Goal: Task Accomplishment & Management: Manage account settings

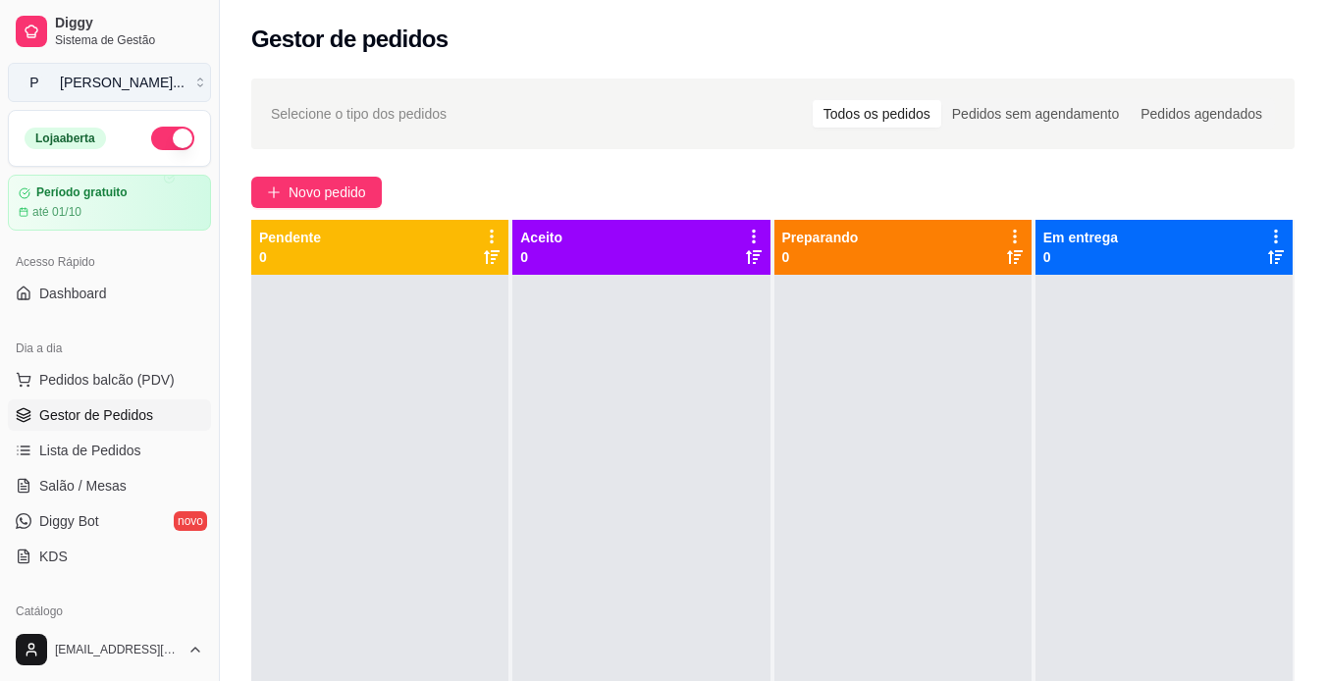
click at [144, 74] on div "[PERSON_NAME] ..." at bounding box center [122, 83] width 125 height 20
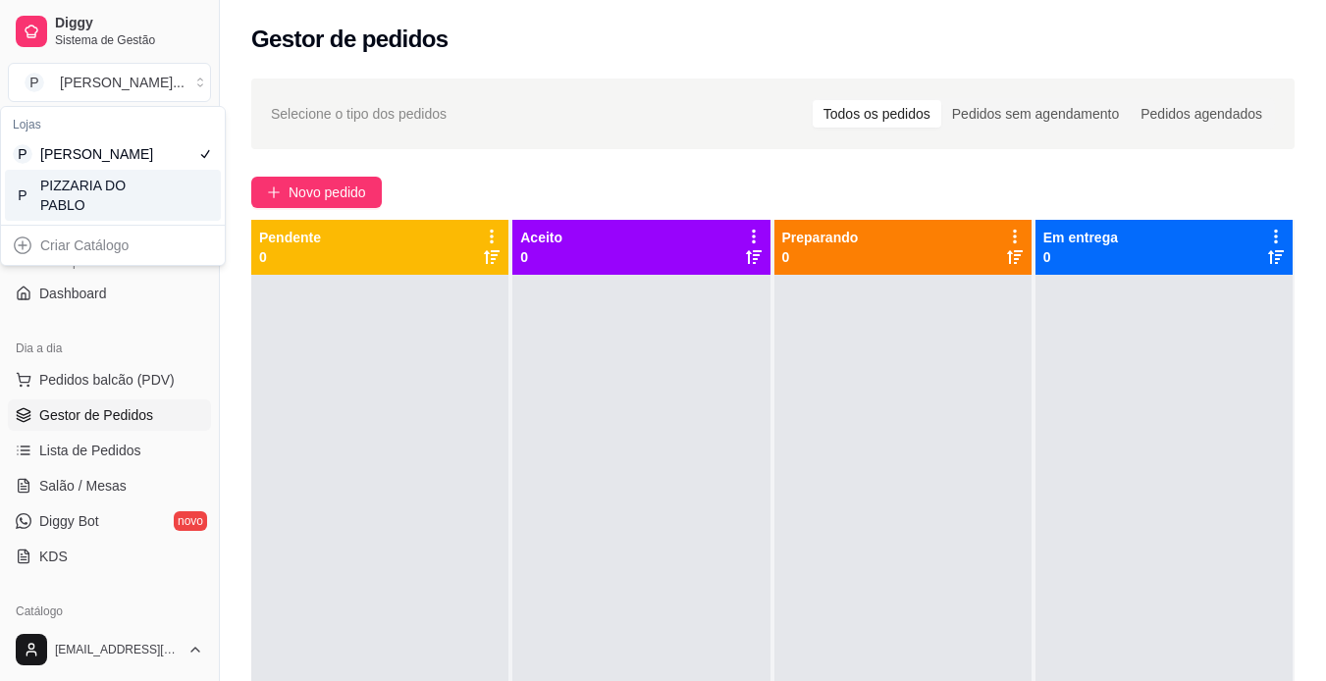
click at [162, 207] on div "P PIZZARIA DO PABLO" at bounding box center [113, 195] width 216 height 51
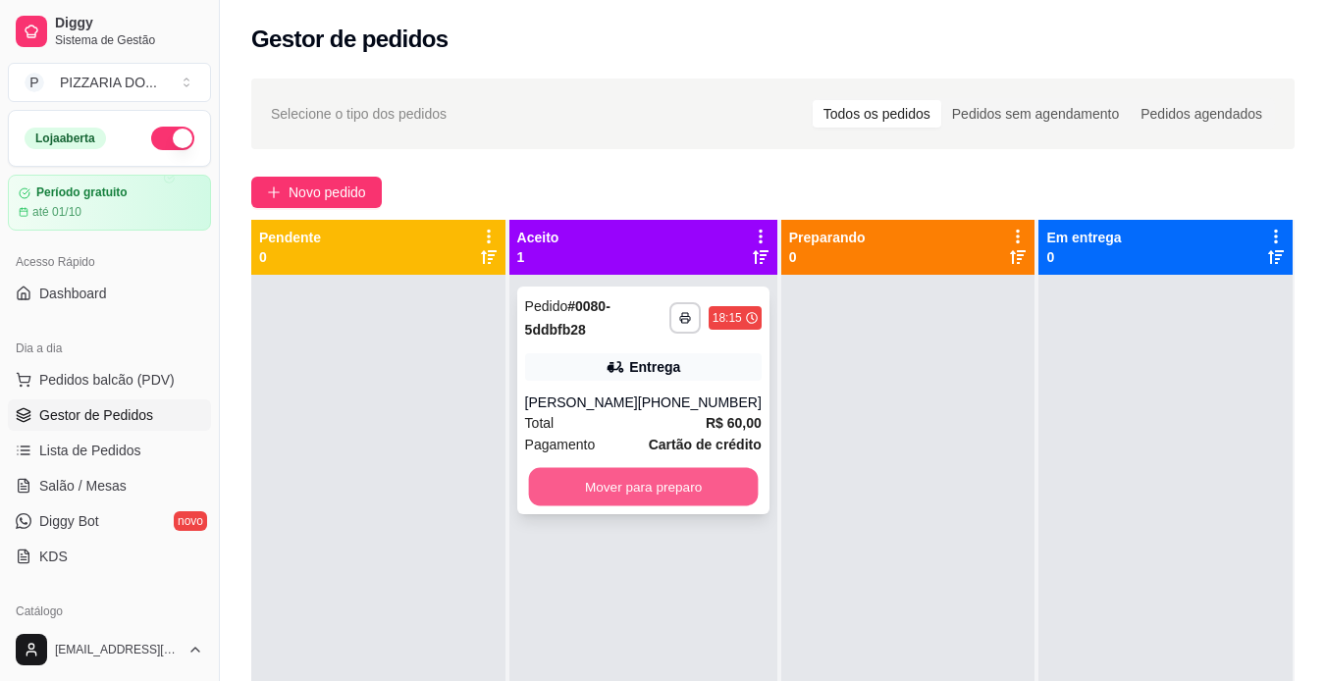
click at [633, 481] on button "Mover para preparo" at bounding box center [643, 487] width 230 height 38
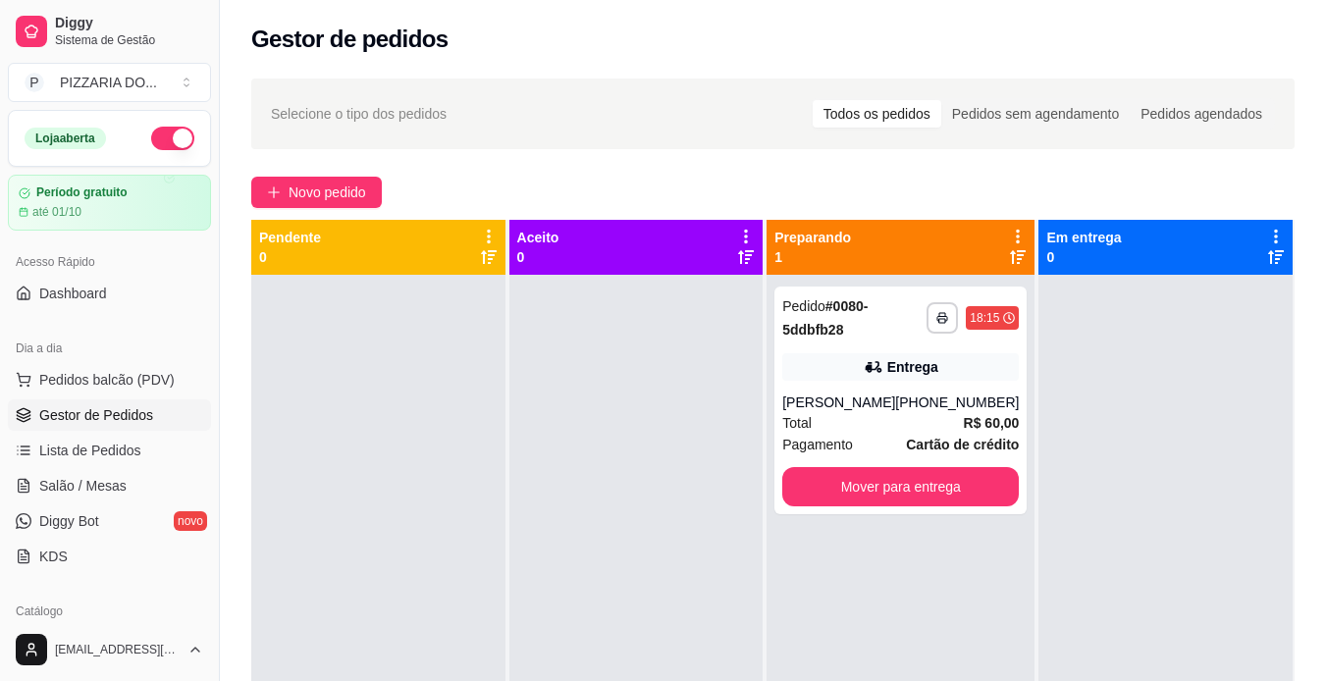
click at [1053, 500] on div at bounding box center [1165, 615] width 254 height 681
click at [881, 389] on div "**********" at bounding box center [900, 400] width 252 height 228
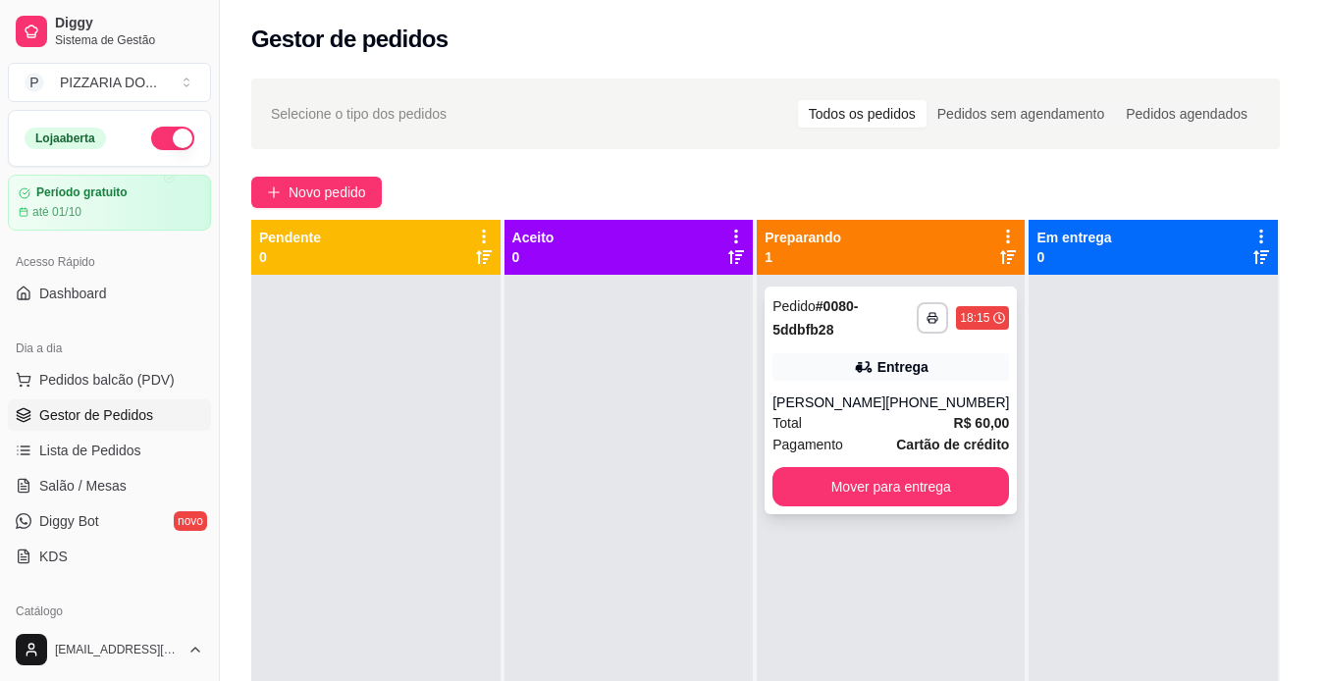
click at [881, 389] on button "Enviar link de avaliação" at bounding box center [663, 391] width 516 height 39
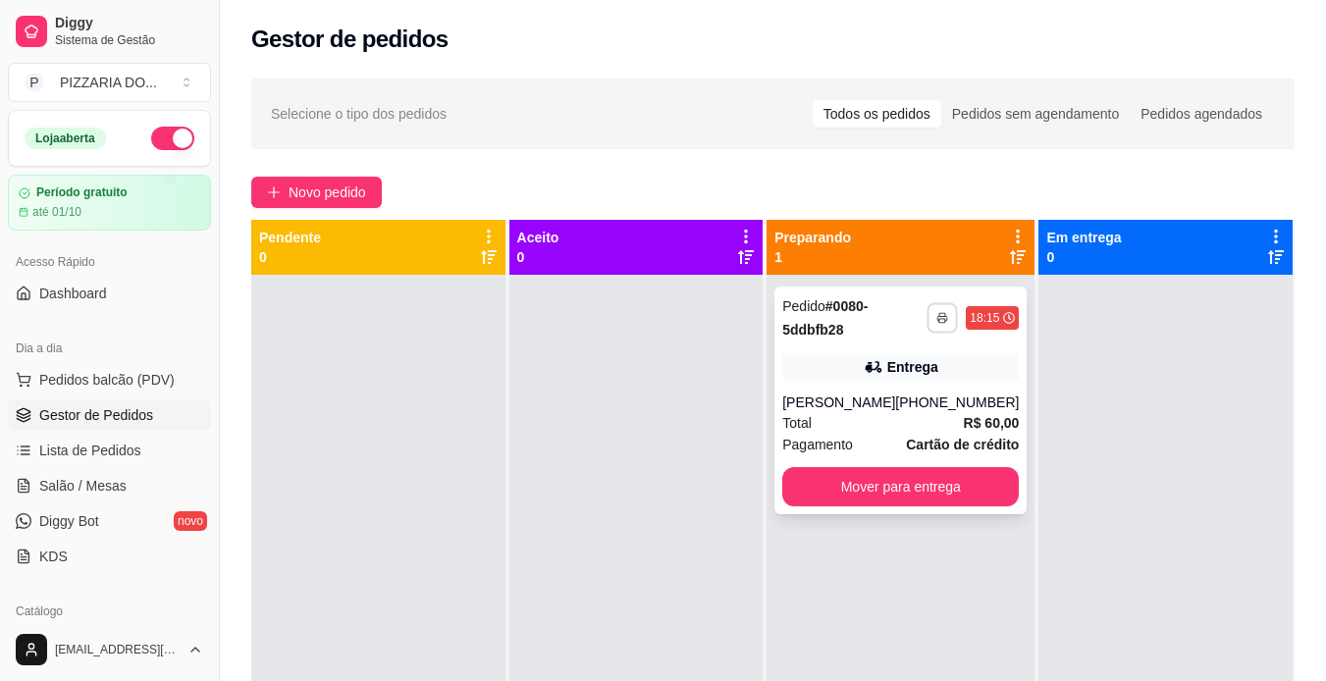
click at [927, 332] on button "button" at bounding box center [942, 317] width 30 height 30
click at [939, 321] on rect "button" at bounding box center [942, 321] width 6 height 4
click at [877, 387] on button "IMPRESSORA" at bounding box center [875, 386] width 137 height 30
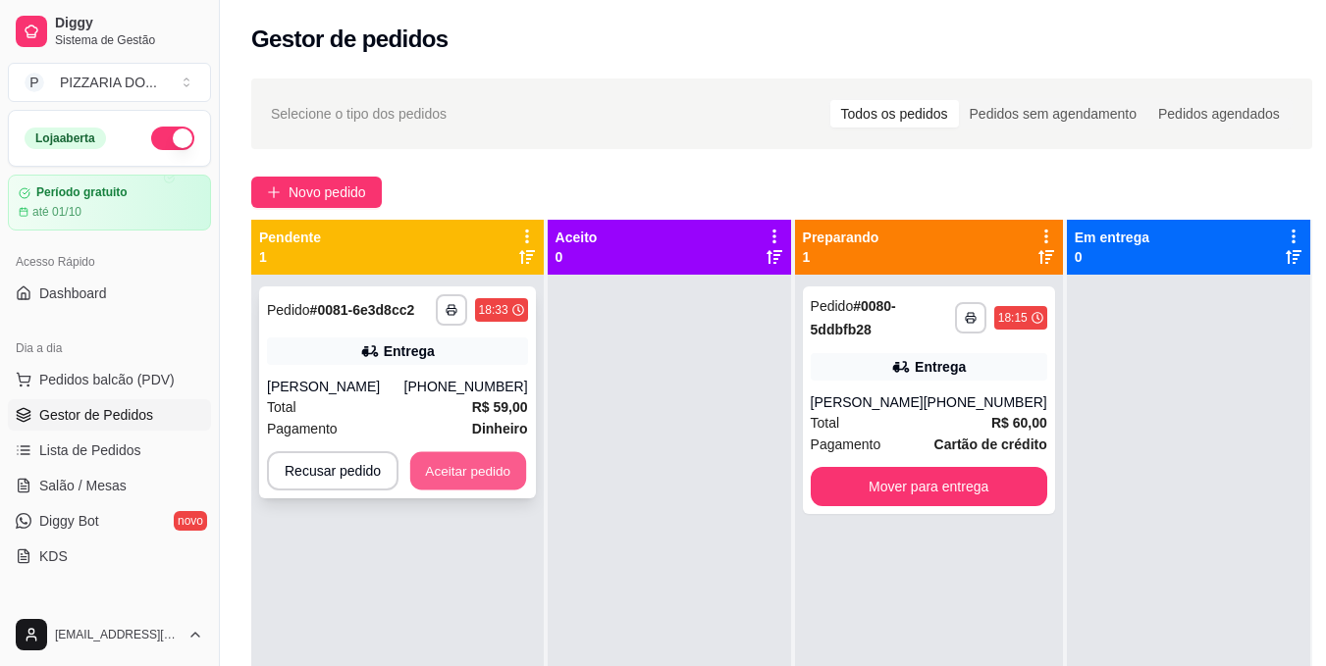
click at [469, 470] on button "Aceitar pedido" at bounding box center [468, 471] width 116 height 38
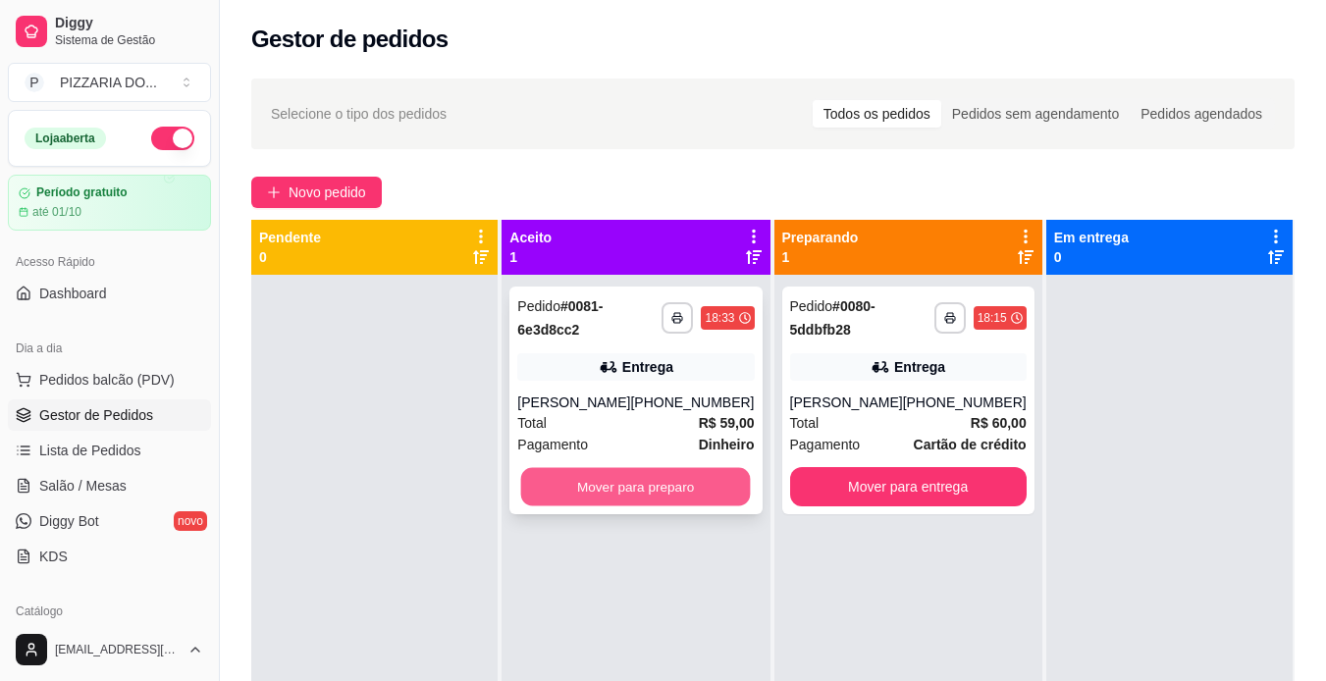
click at [554, 472] on button "Mover para preparo" at bounding box center [636, 487] width 230 height 38
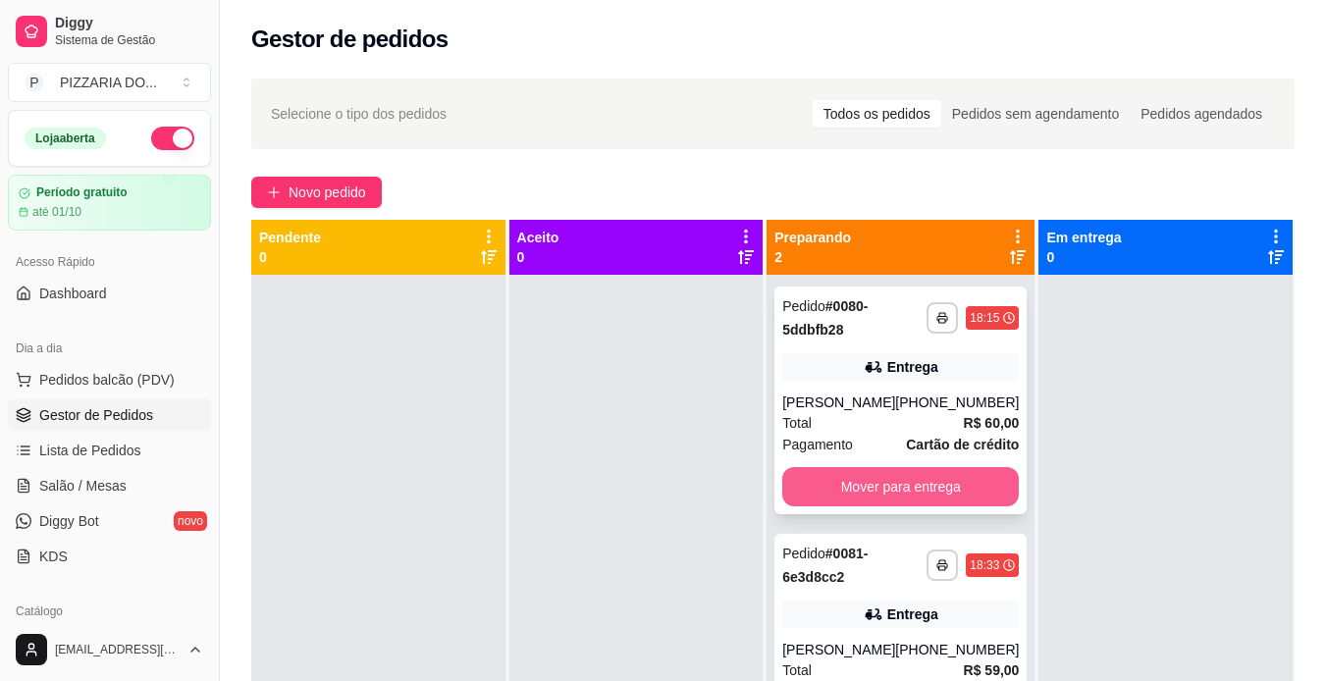
click at [921, 484] on button "Mover para entrega" at bounding box center [900, 486] width 236 height 39
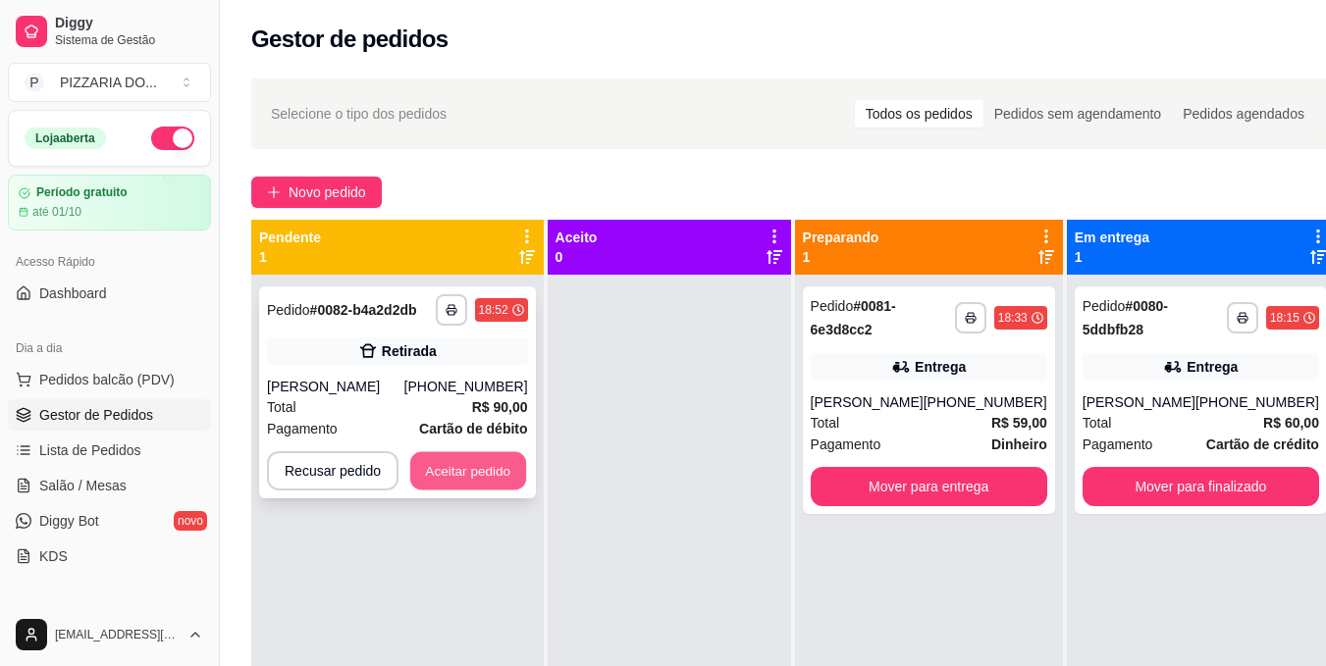
click at [497, 469] on button "Aceitar pedido" at bounding box center [468, 471] width 116 height 38
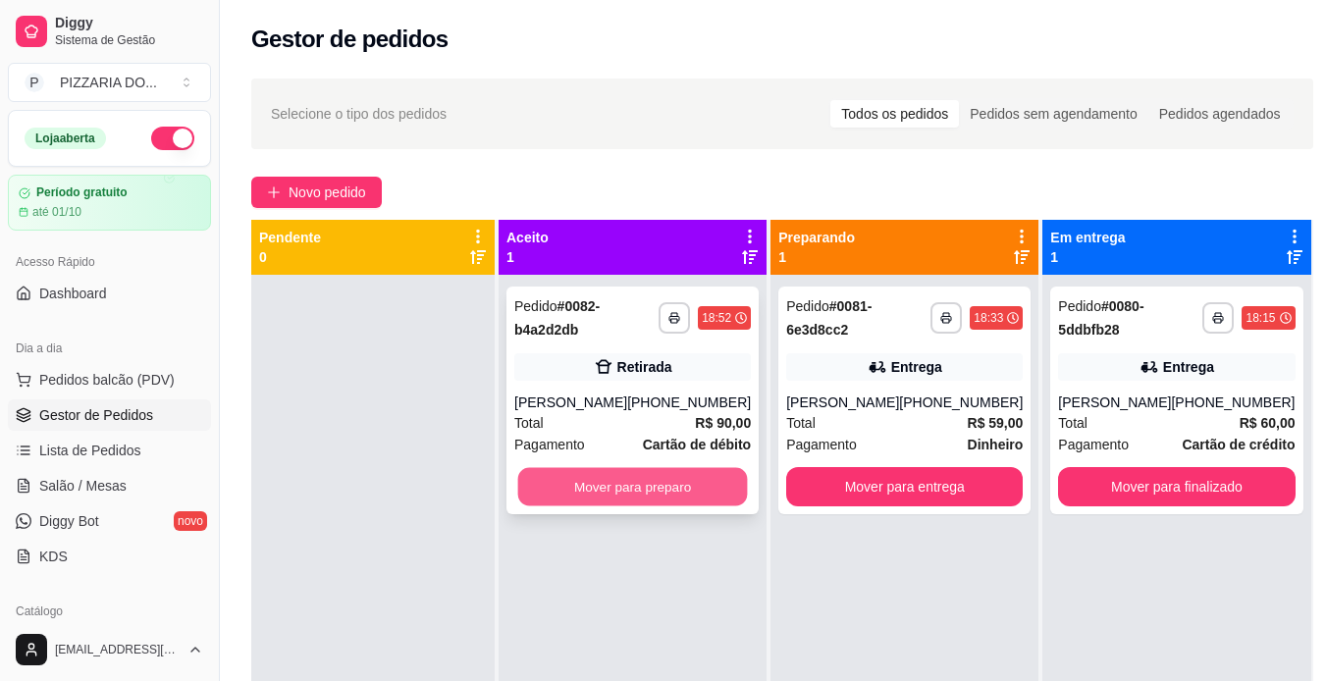
click at [672, 484] on button "Mover para preparo" at bounding box center [633, 487] width 230 height 38
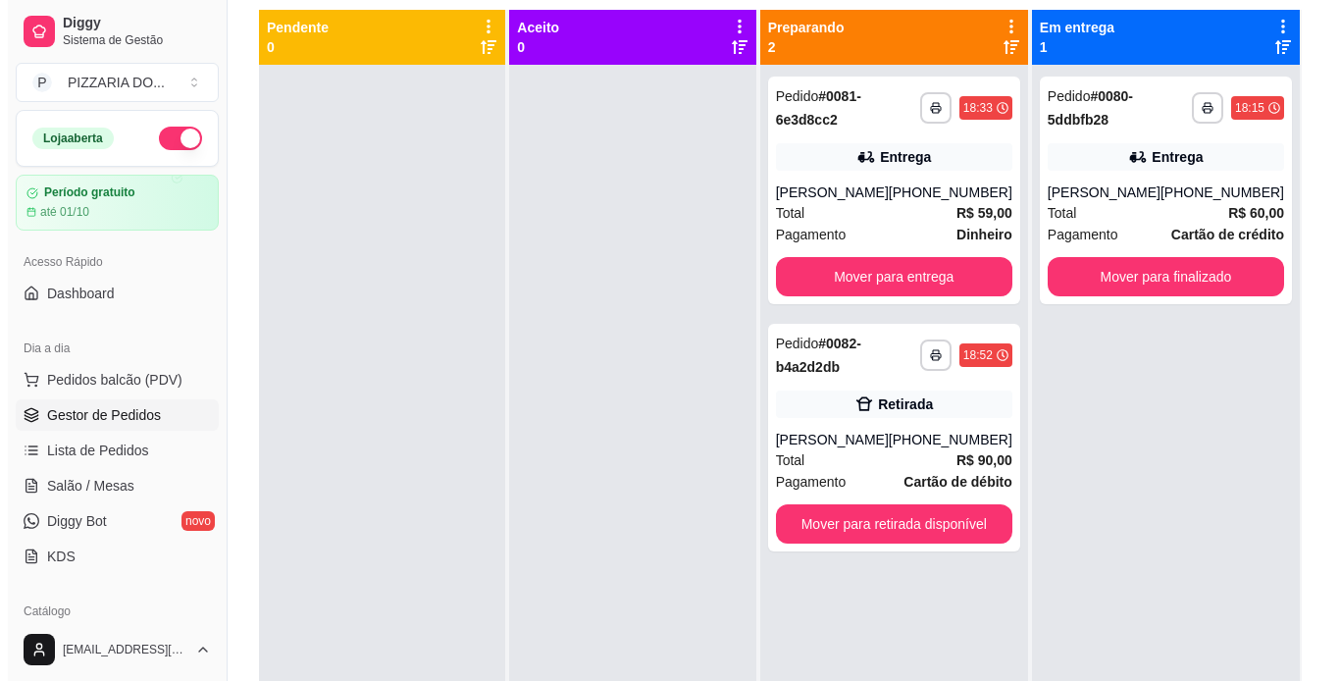
scroll to position [211, 0]
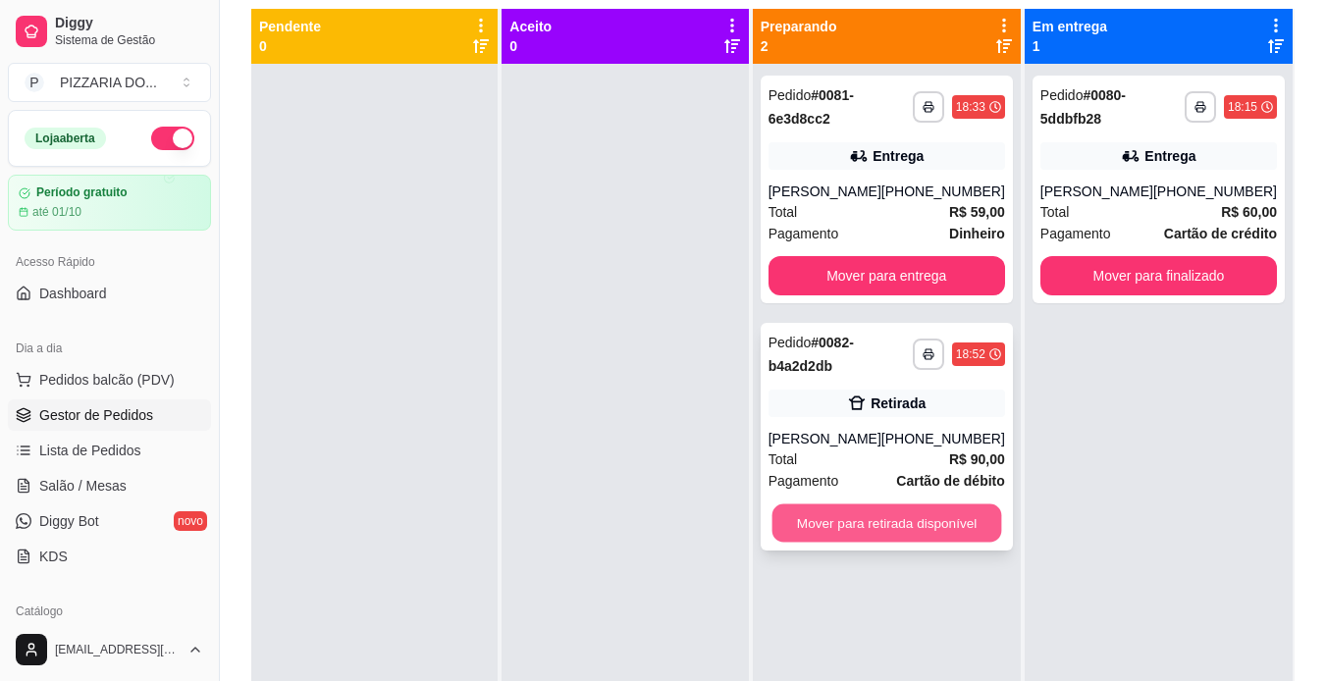
click at [952, 520] on button "Mover para retirada disponível" at bounding box center [886, 523] width 230 height 38
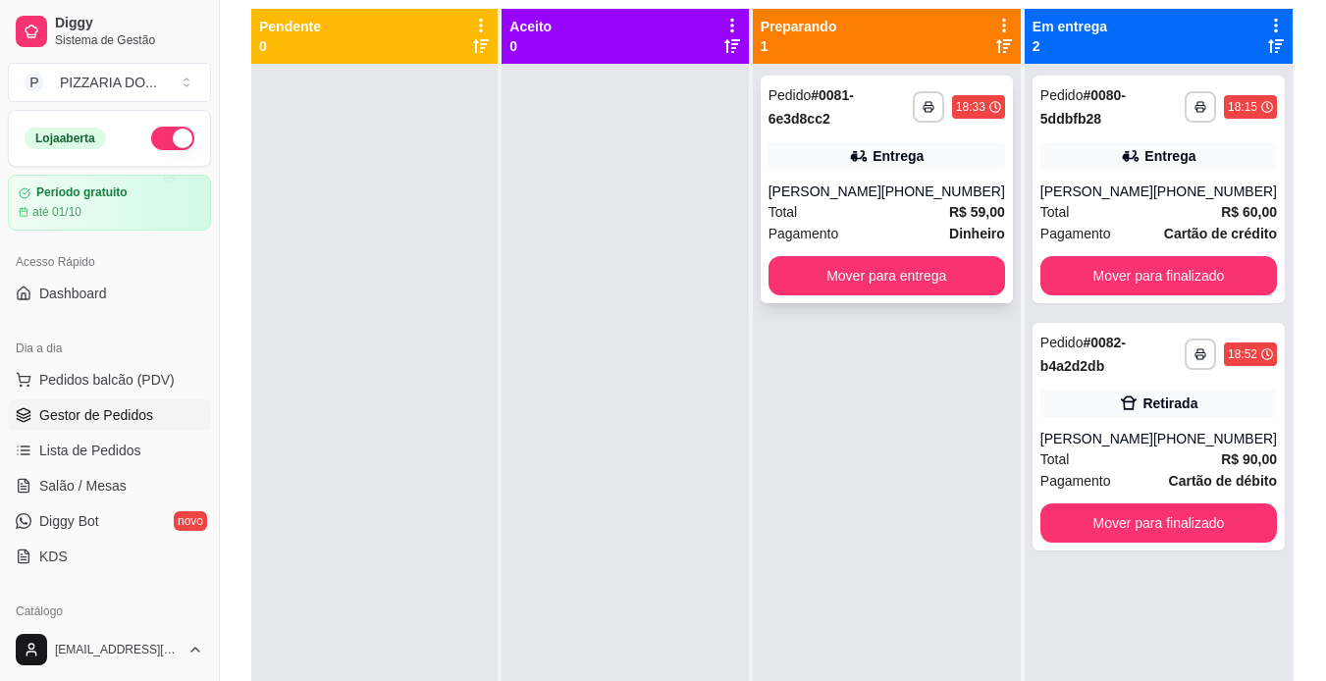
click at [870, 203] on div "Total R$ 59,00" at bounding box center [886, 212] width 236 height 22
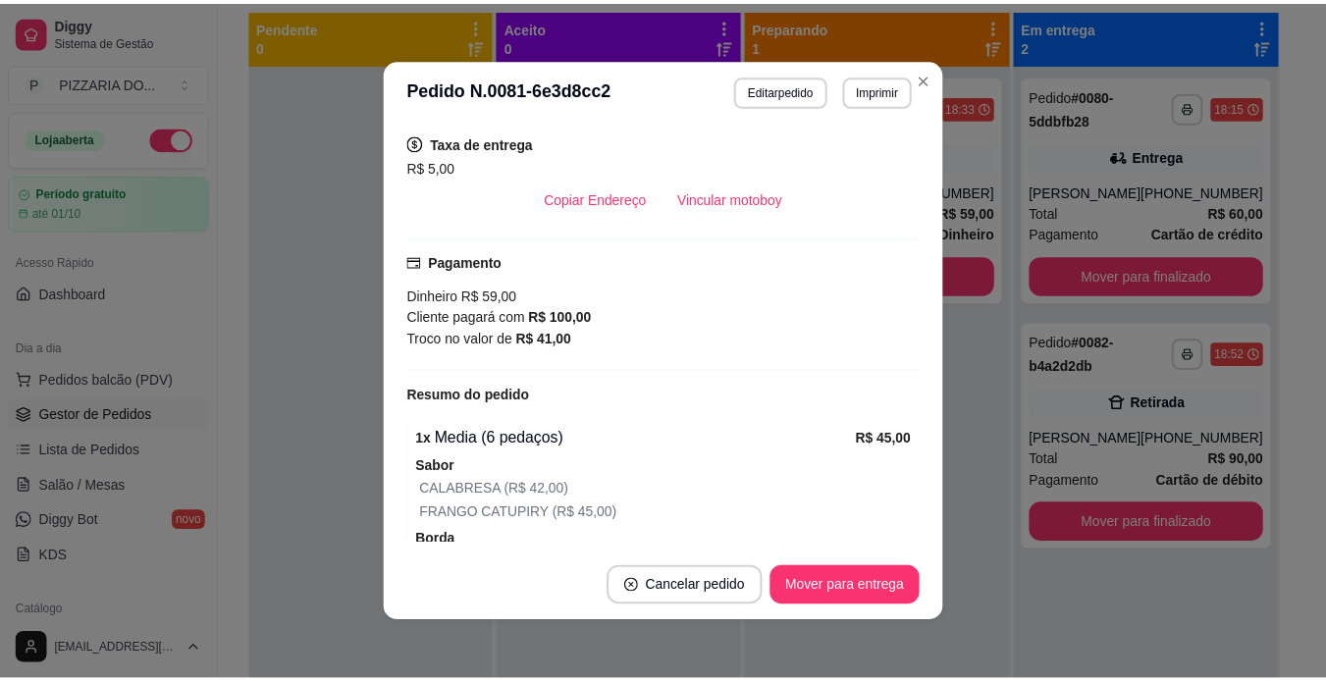
scroll to position [418, 0]
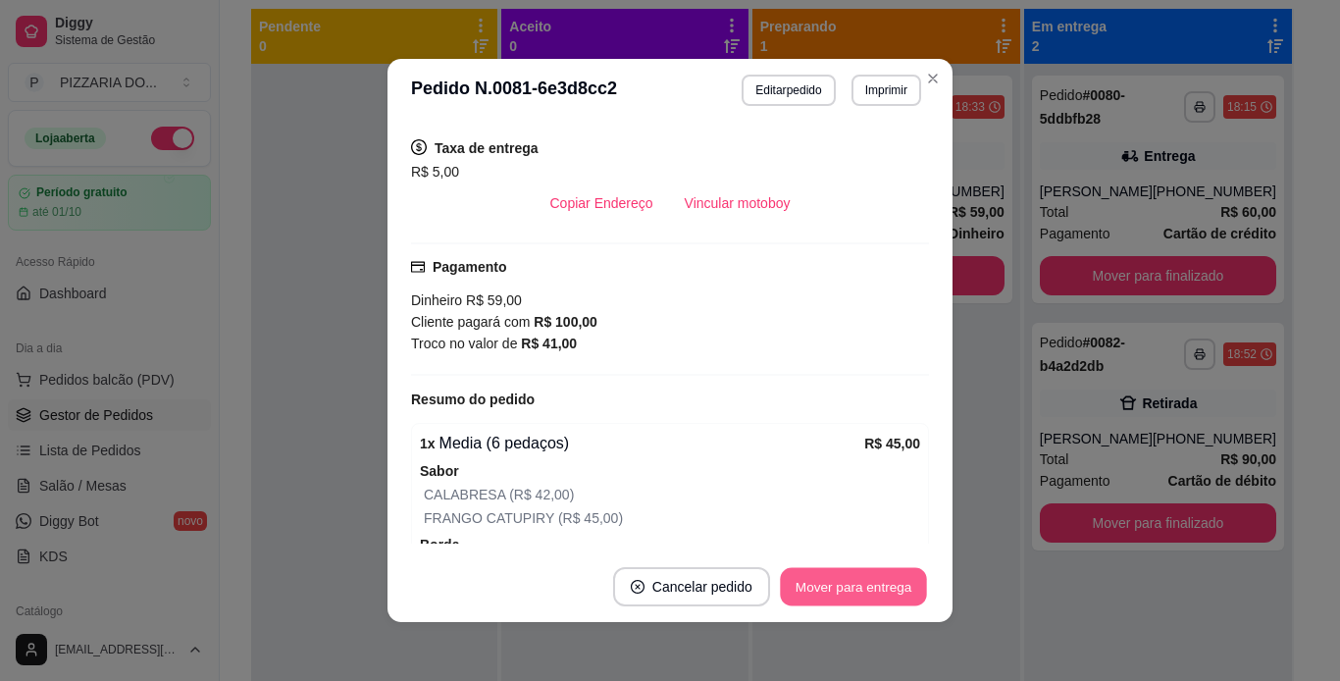
click at [868, 571] on button "Mover para entrega" at bounding box center [853, 587] width 147 height 38
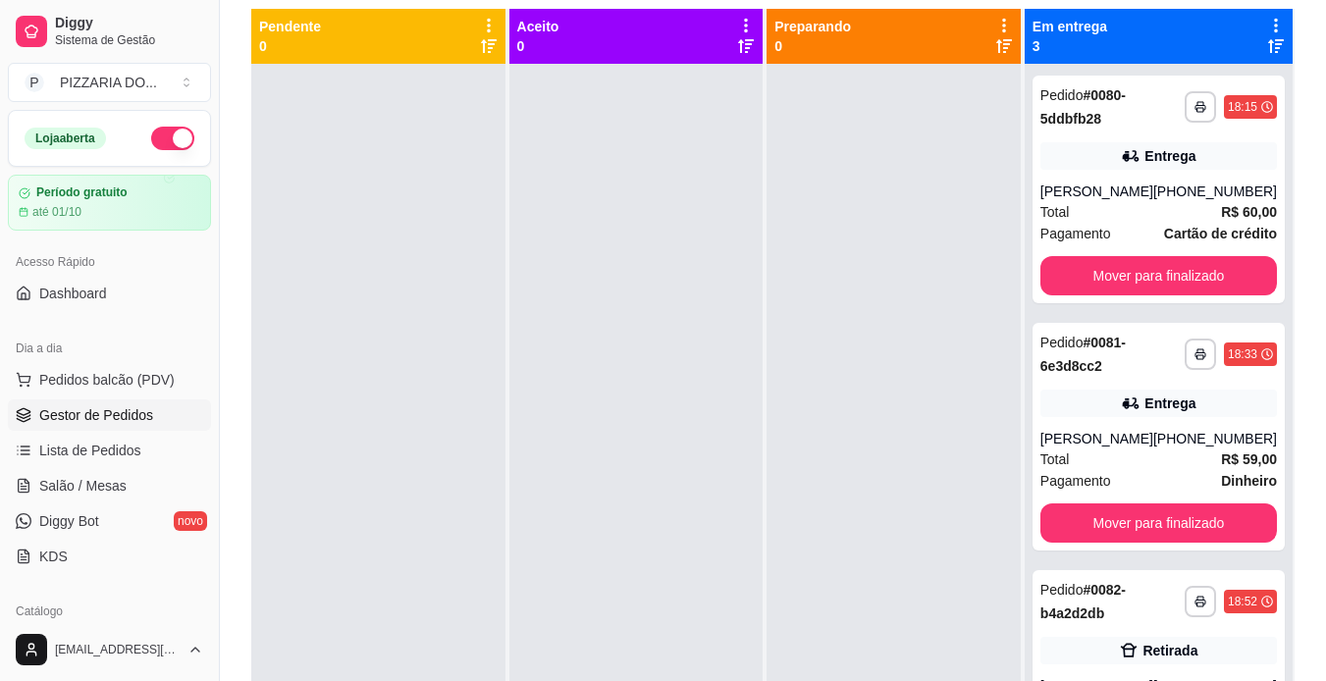
click at [971, 109] on div at bounding box center [893, 404] width 254 height 681
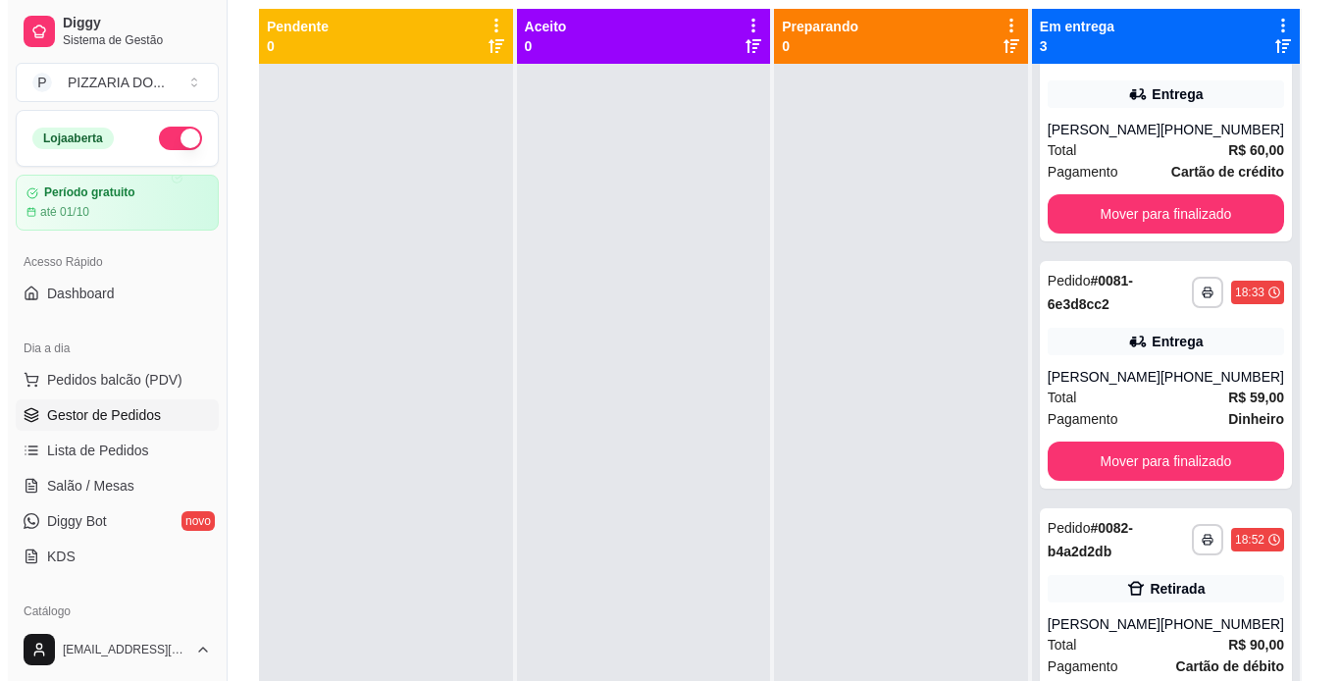
scroll to position [80, 0]
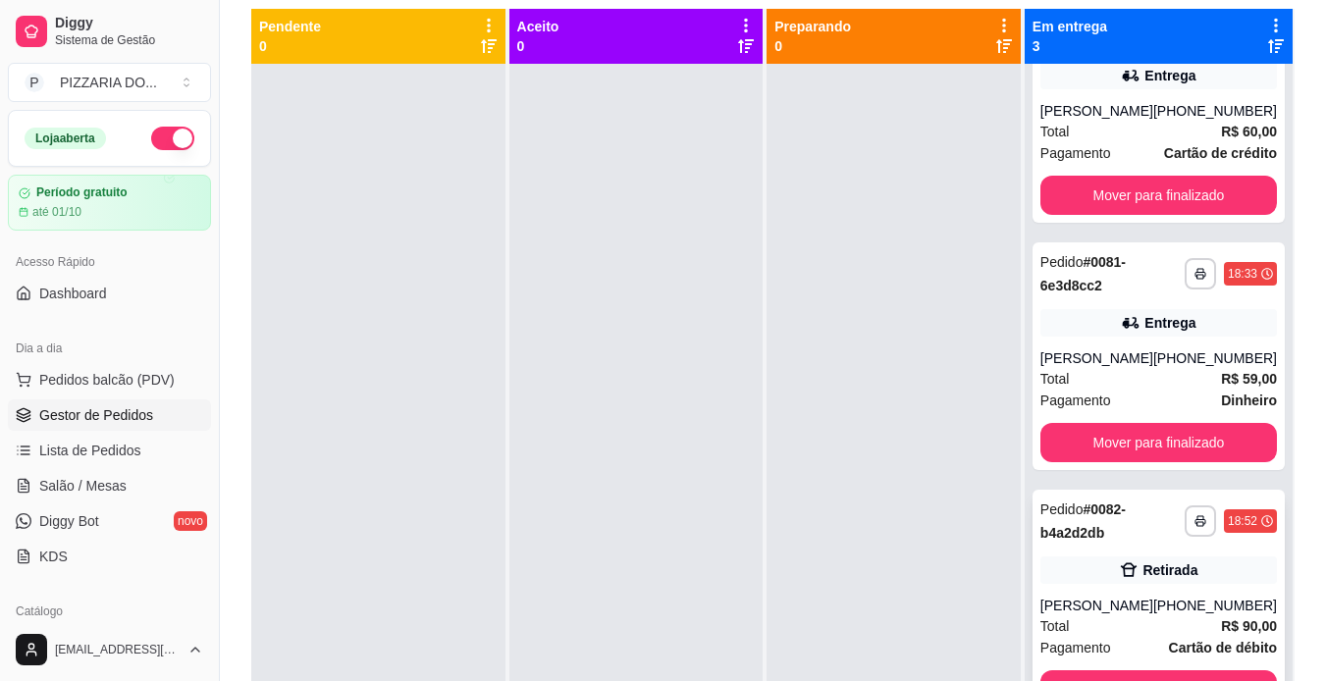
click at [1221, 626] on strong "R$ 90,00" at bounding box center [1249, 626] width 56 height 16
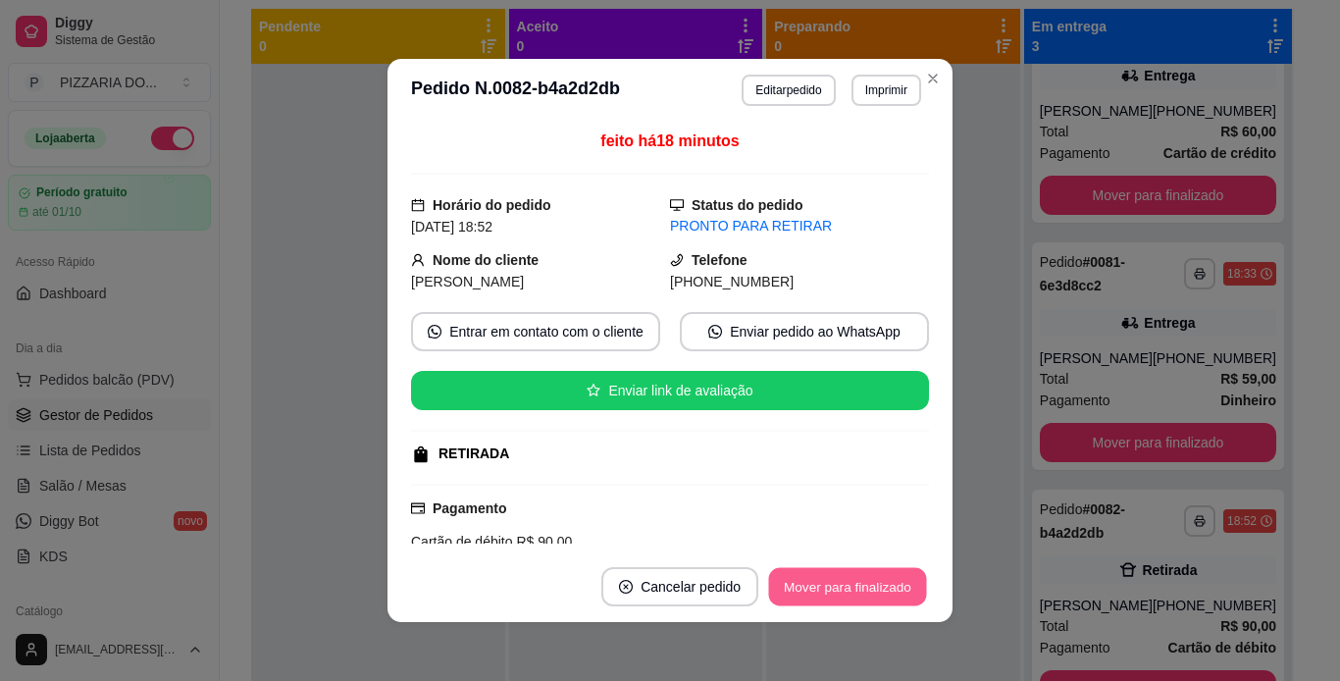
click at [908, 583] on button "Mover para finalizado" at bounding box center [848, 587] width 158 height 38
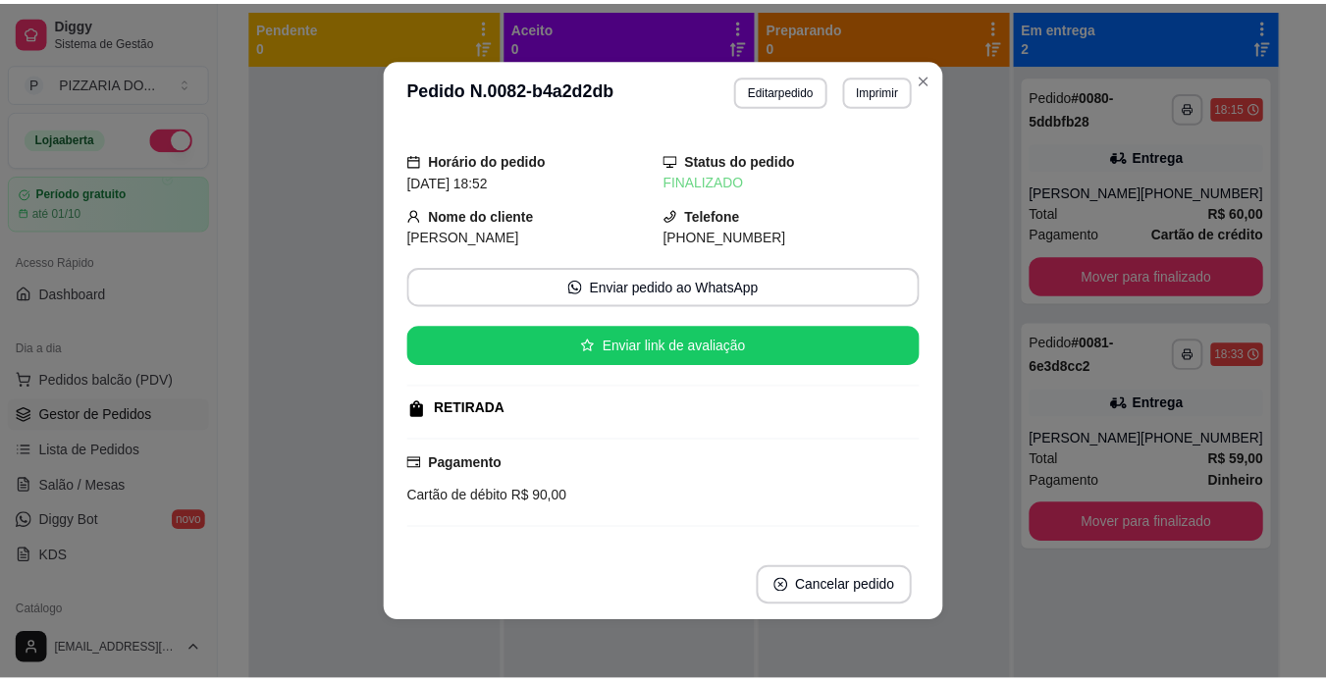
scroll to position [0, 0]
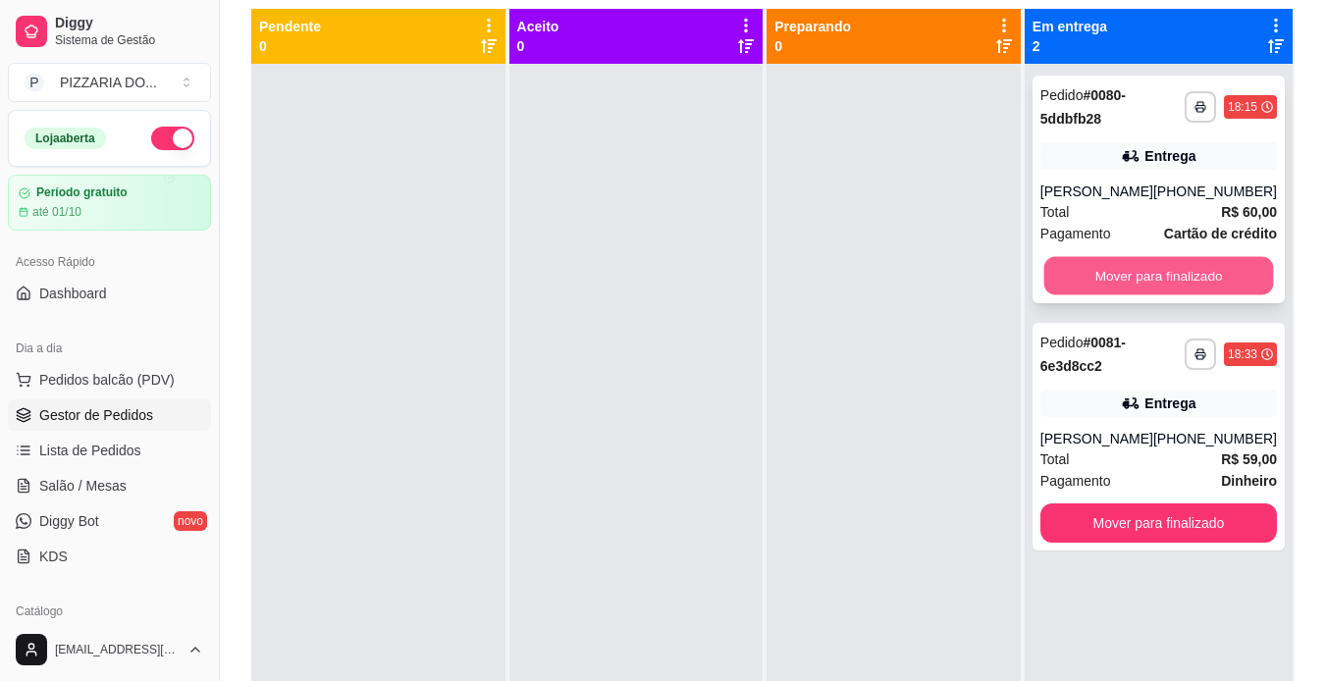
click at [1139, 263] on button "Mover para finalizado" at bounding box center [1158, 276] width 230 height 38
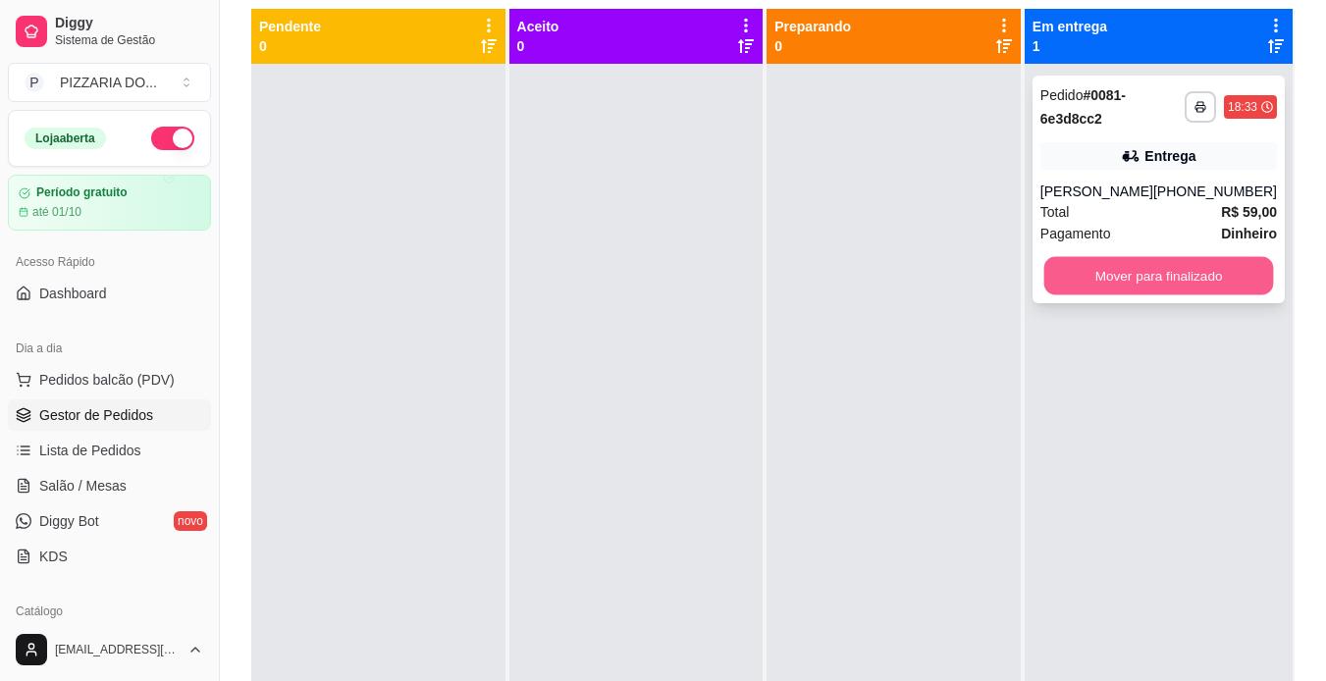
click at [1106, 275] on button "Mover para finalizado" at bounding box center [1158, 276] width 230 height 38
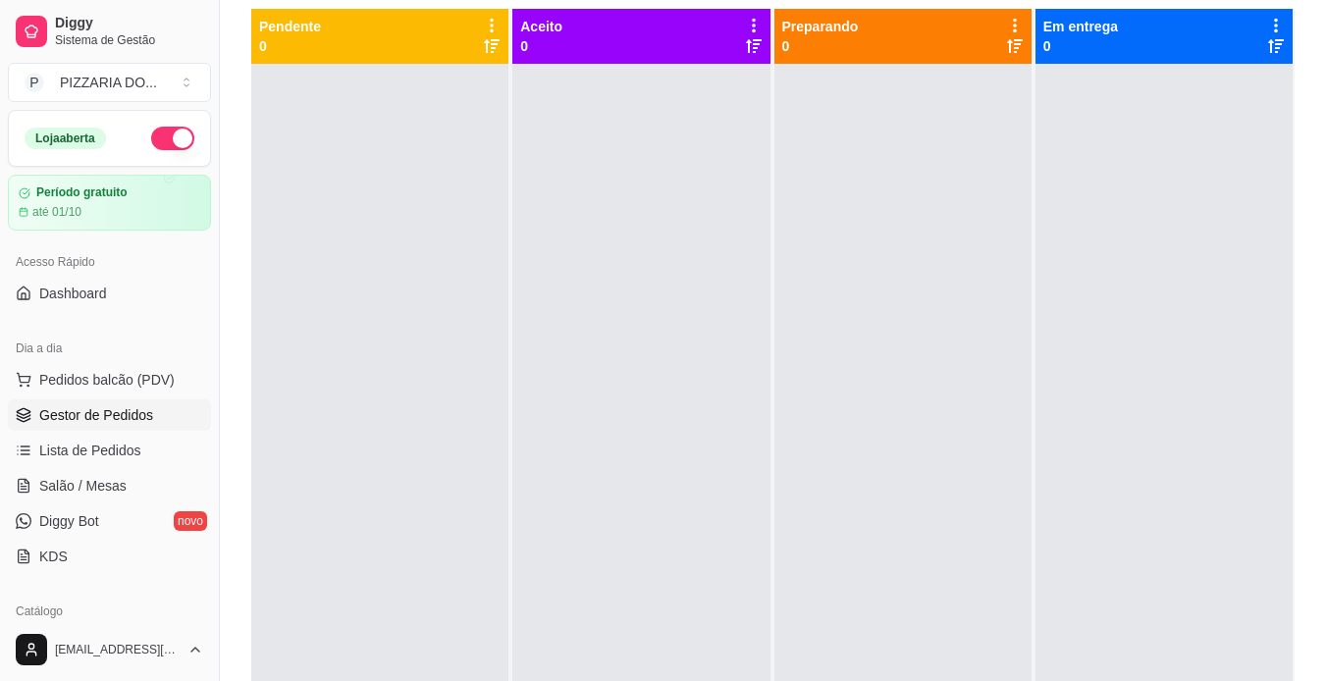
click at [1106, 275] on div at bounding box center [1163, 404] width 257 height 681
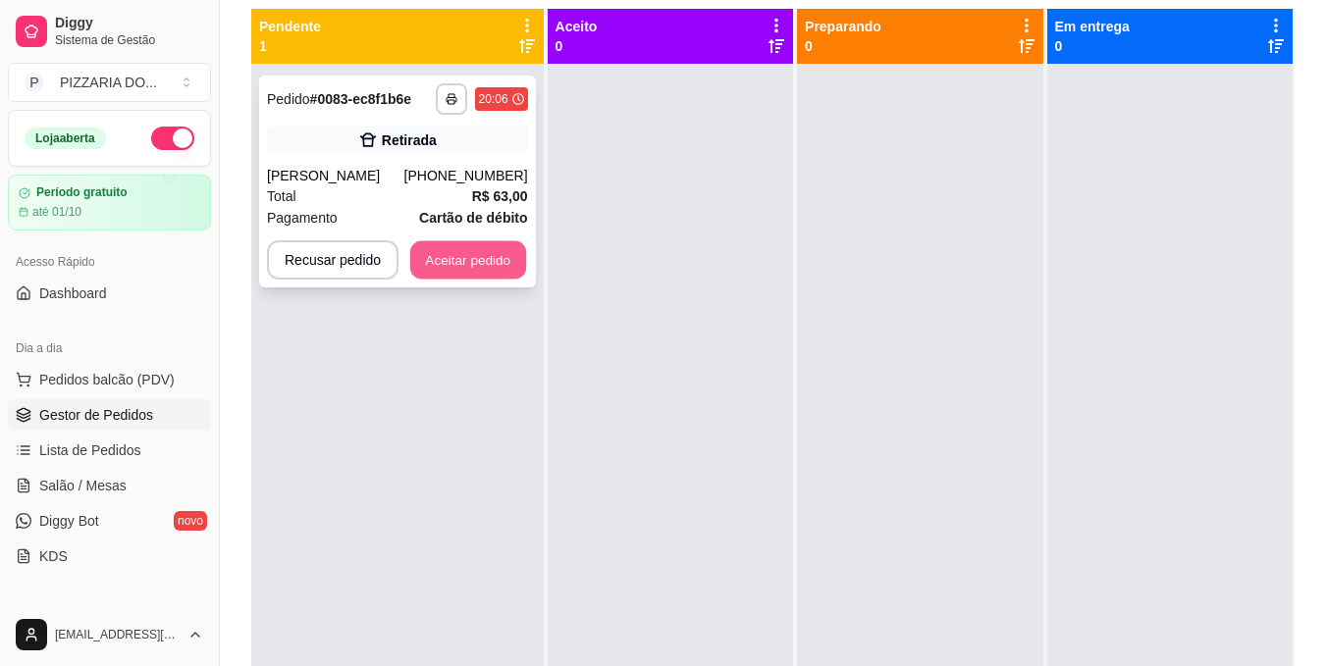
click at [456, 253] on button "Aceitar pedido" at bounding box center [468, 260] width 116 height 38
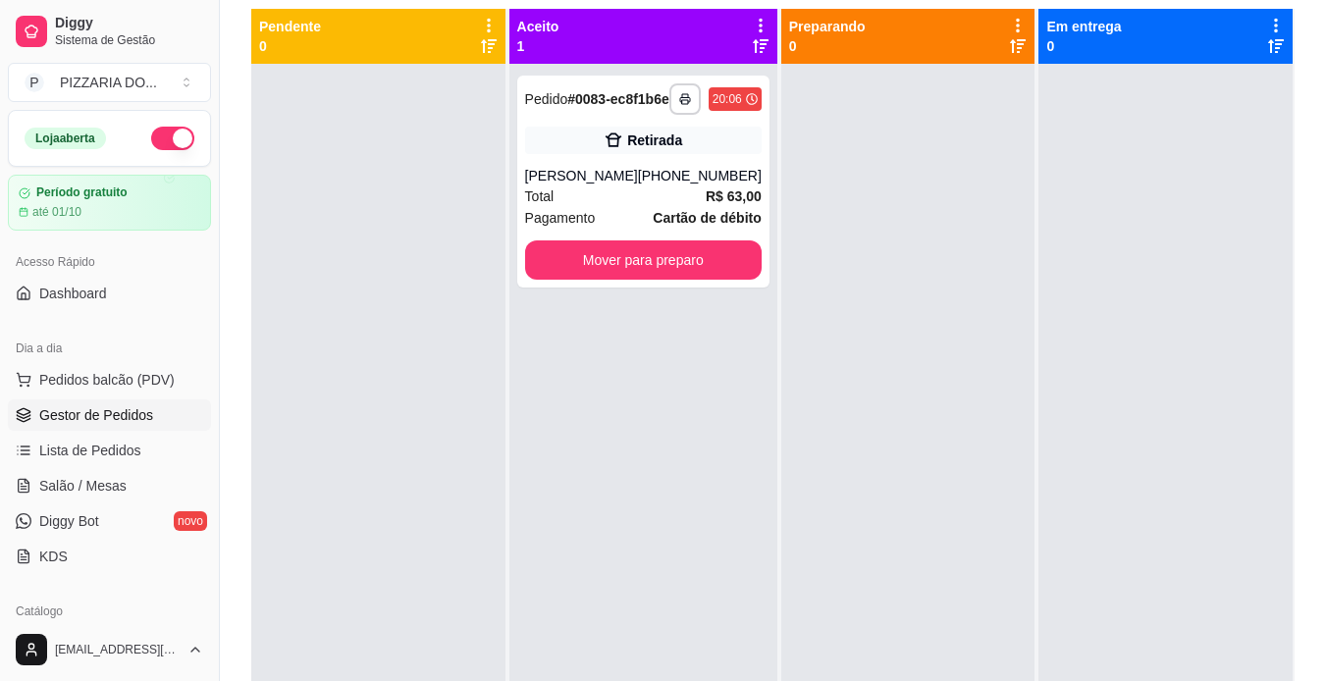
click at [843, 391] on div at bounding box center [908, 404] width 254 height 681
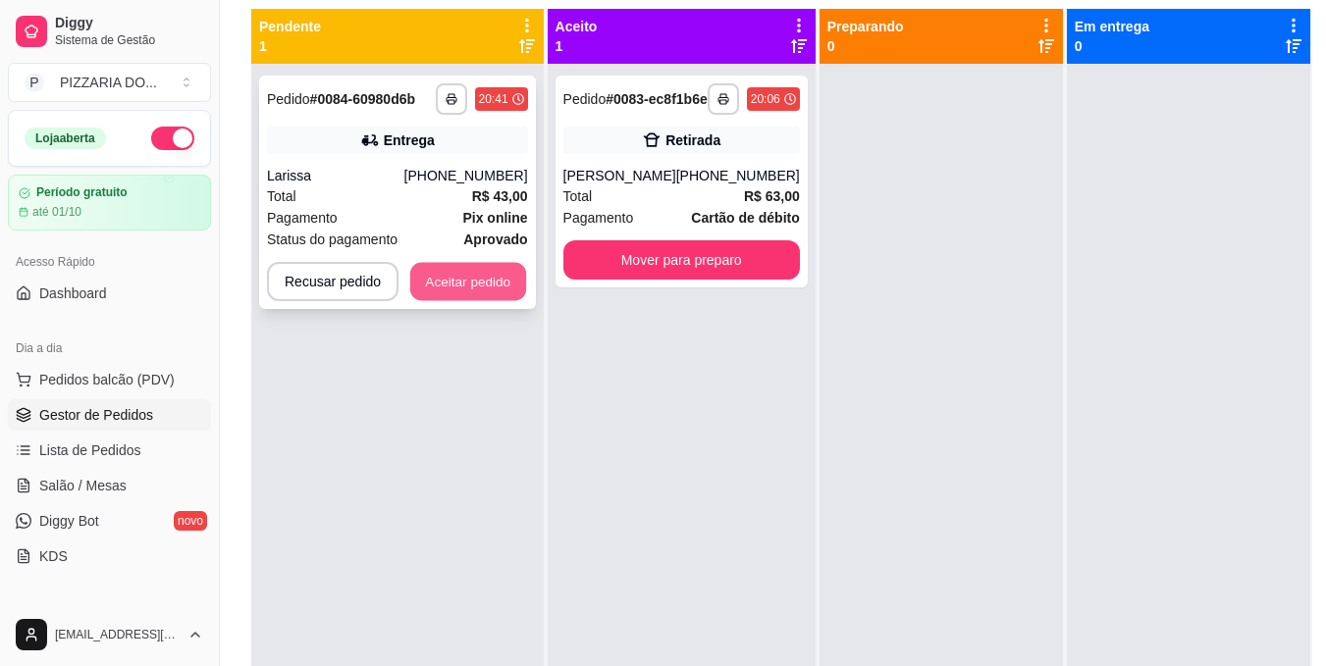
click at [479, 273] on button "Aceitar pedido" at bounding box center [468, 282] width 116 height 38
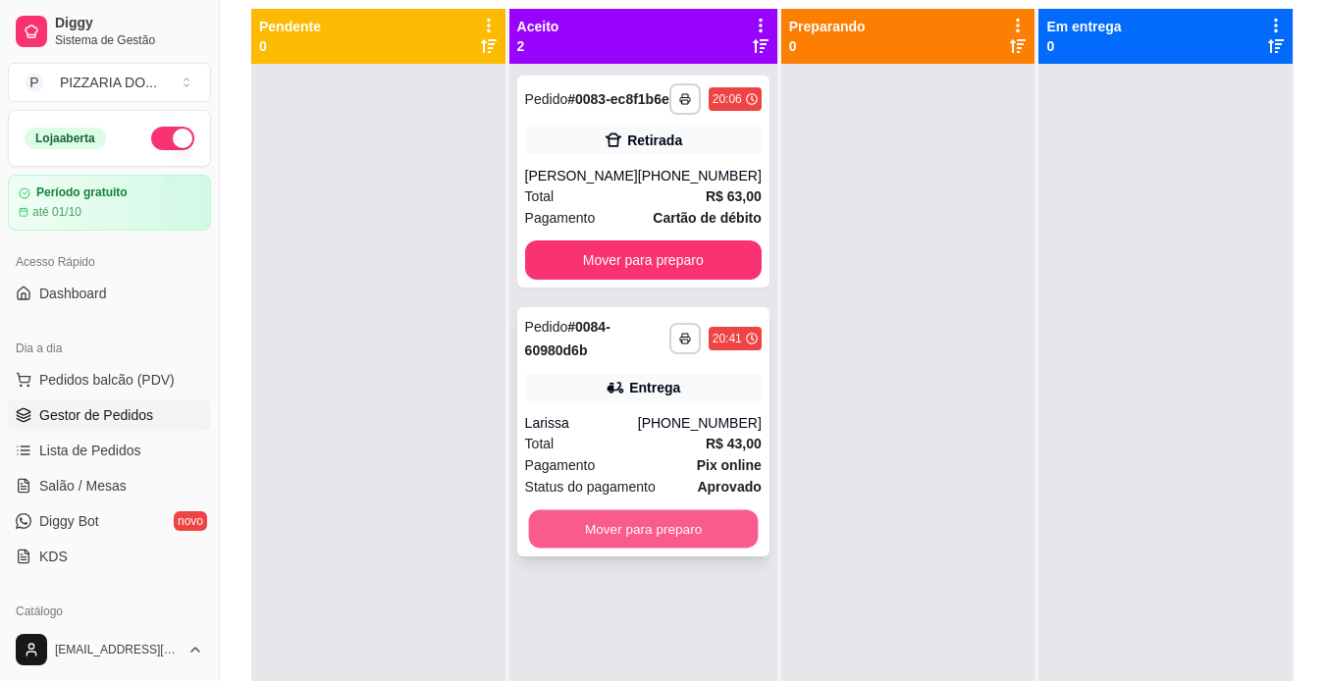
click at [638, 538] on button "Mover para preparo" at bounding box center [643, 529] width 230 height 38
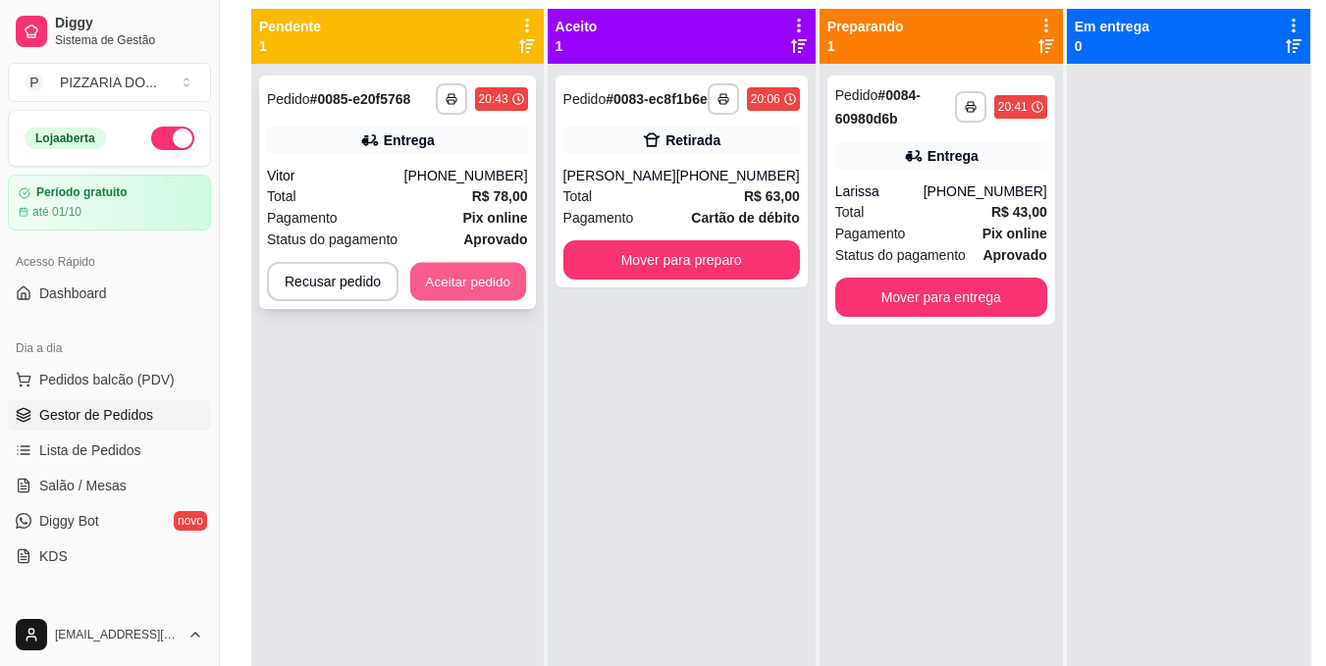
click at [447, 278] on button "Aceitar pedido" at bounding box center [468, 282] width 116 height 38
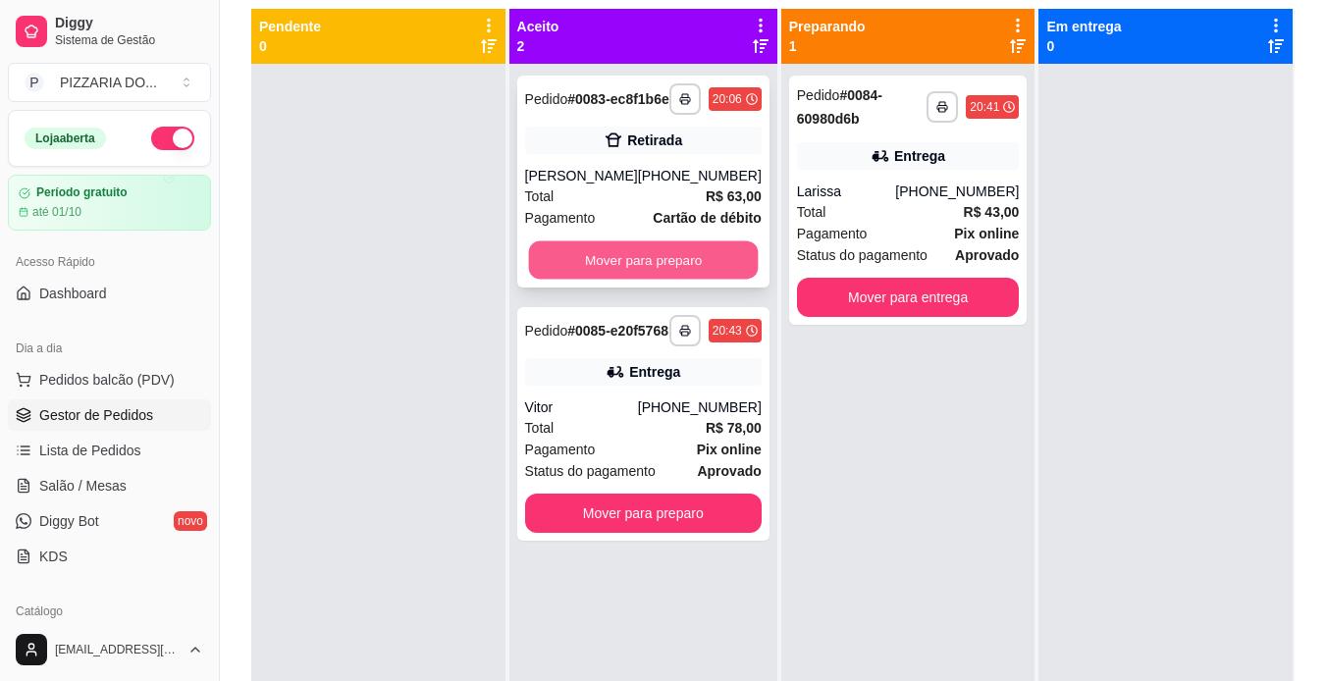
click at [666, 268] on button "Mover para preparo" at bounding box center [643, 260] width 230 height 38
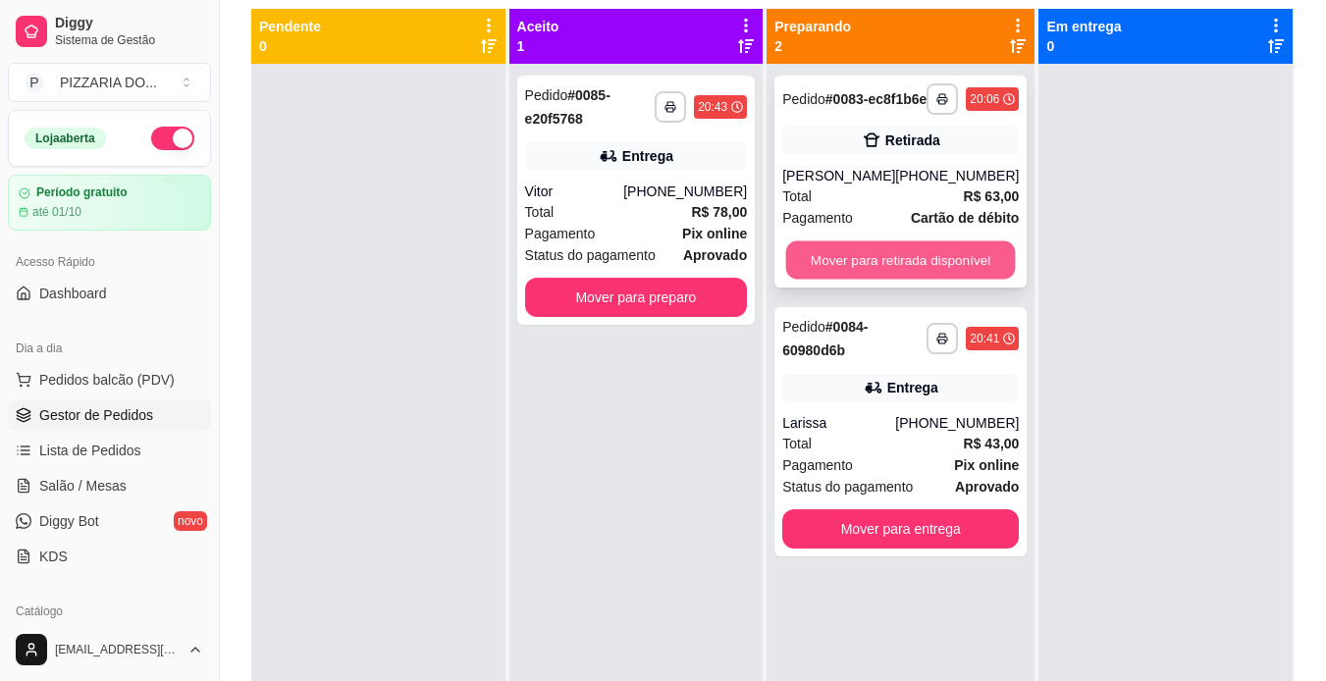
click at [944, 275] on button "Mover para retirada disponível" at bounding box center [901, 260] width 230 height 38
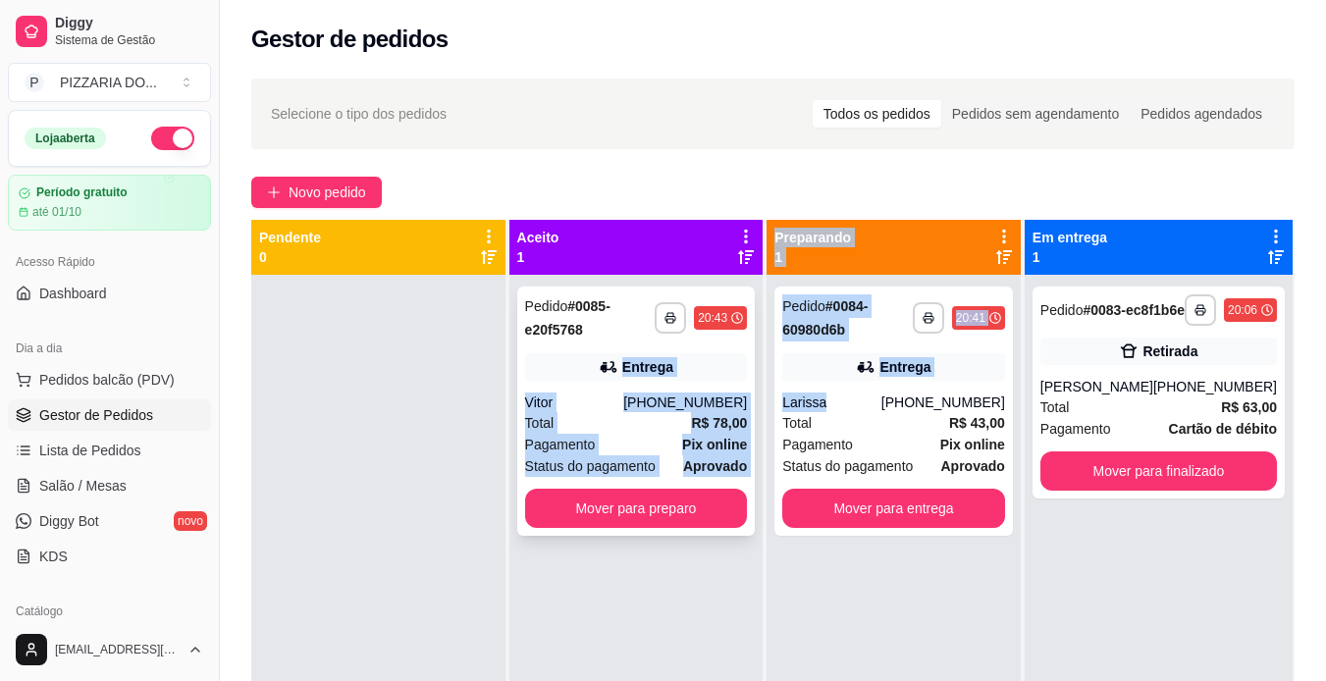
drag, startPoint x: 845, startPoint y: 188, endPoint x: 609, endPoint y: 382, distance: 304.6
click at [609, 382] on div "**********" at bounding box center [772, 560] width 1043 height 681
click at [663, 588] on div "**********" at bounding box center [636, 615] width 254 height 681
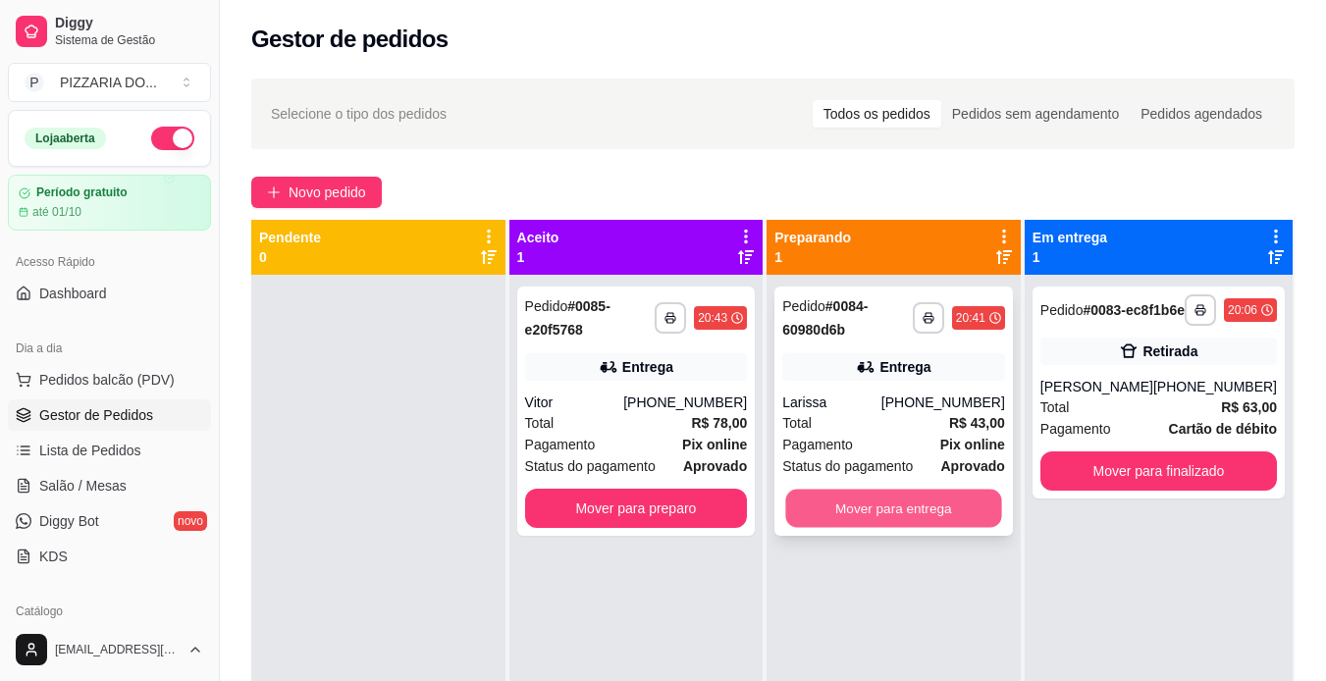
click at [907, 519] on button "Mover para entrega" at bounding box center [894, 509] width 216 height 38
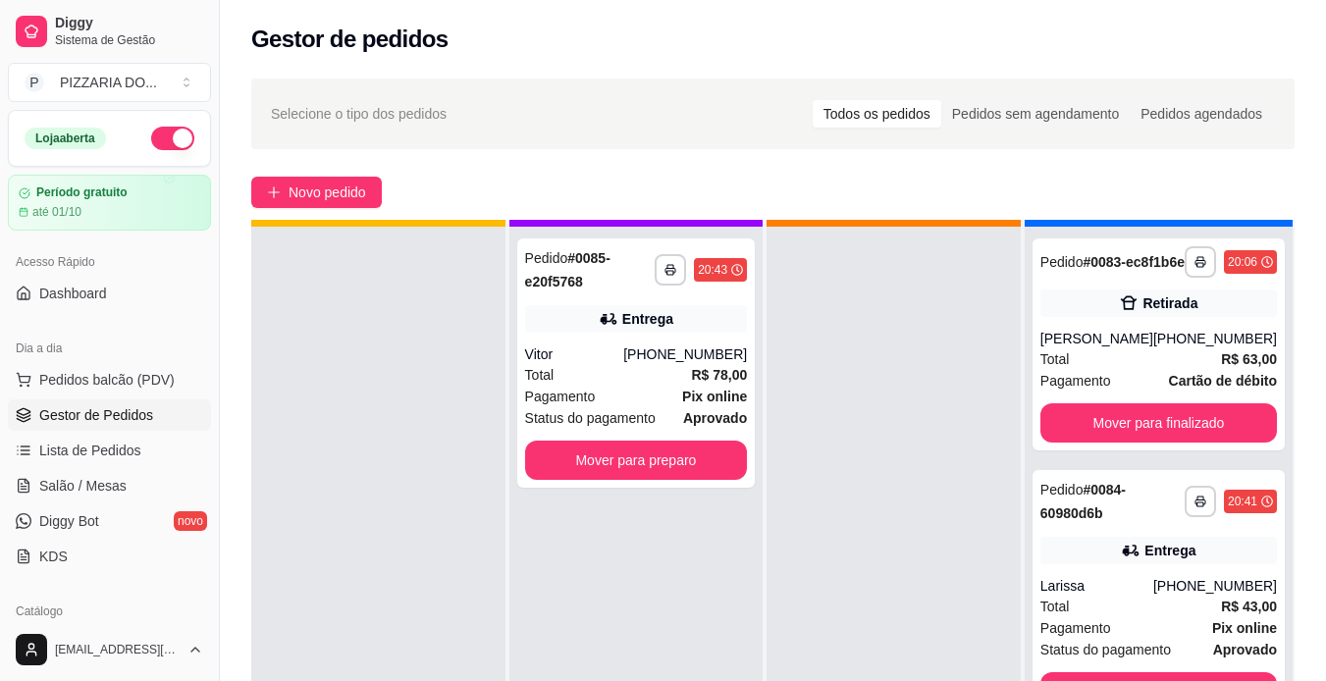
scroll to position [55, 0]
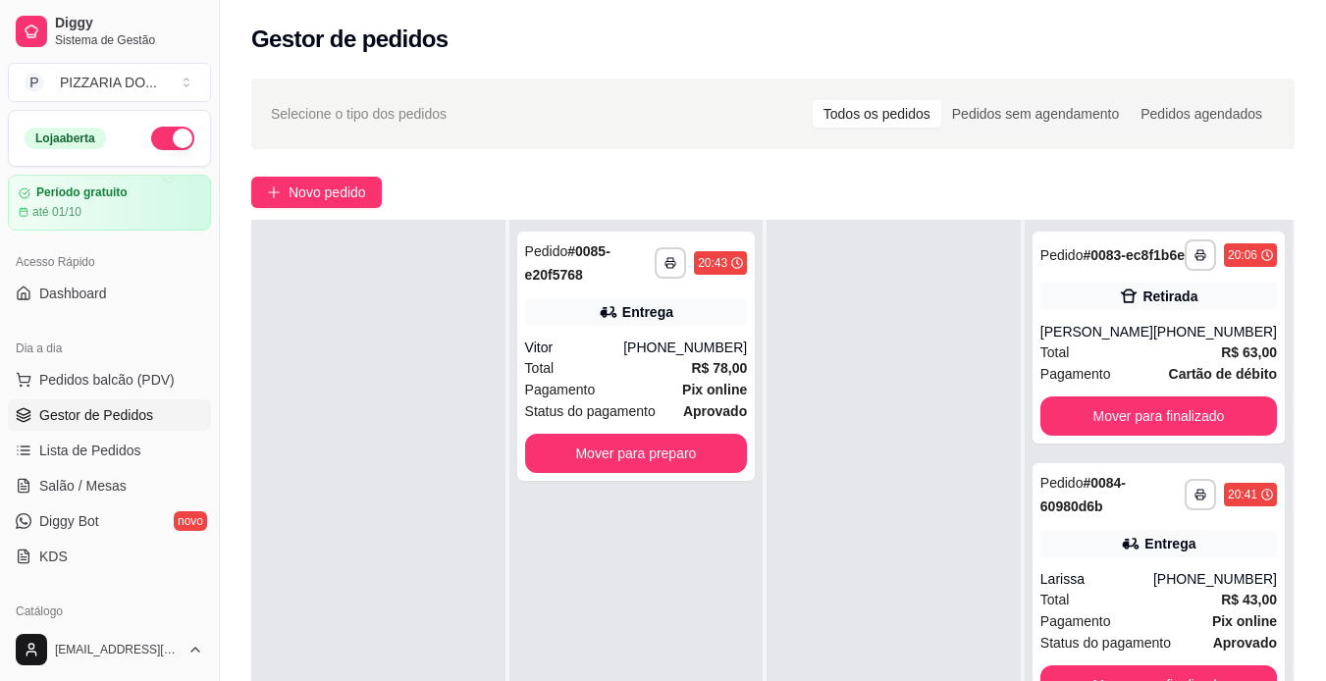
click at [1277, 680] on html "**********" at bounding box center [663, 340] width 1326 height 681
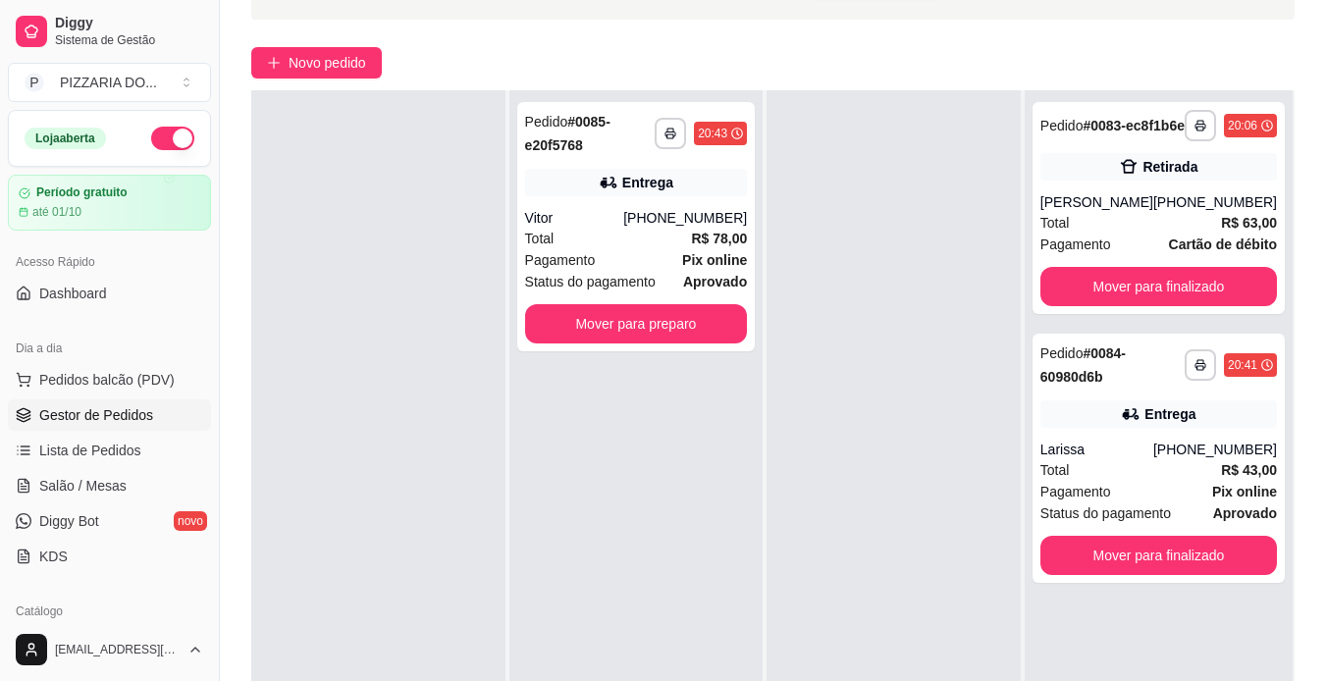
scroll to position [157, 0]
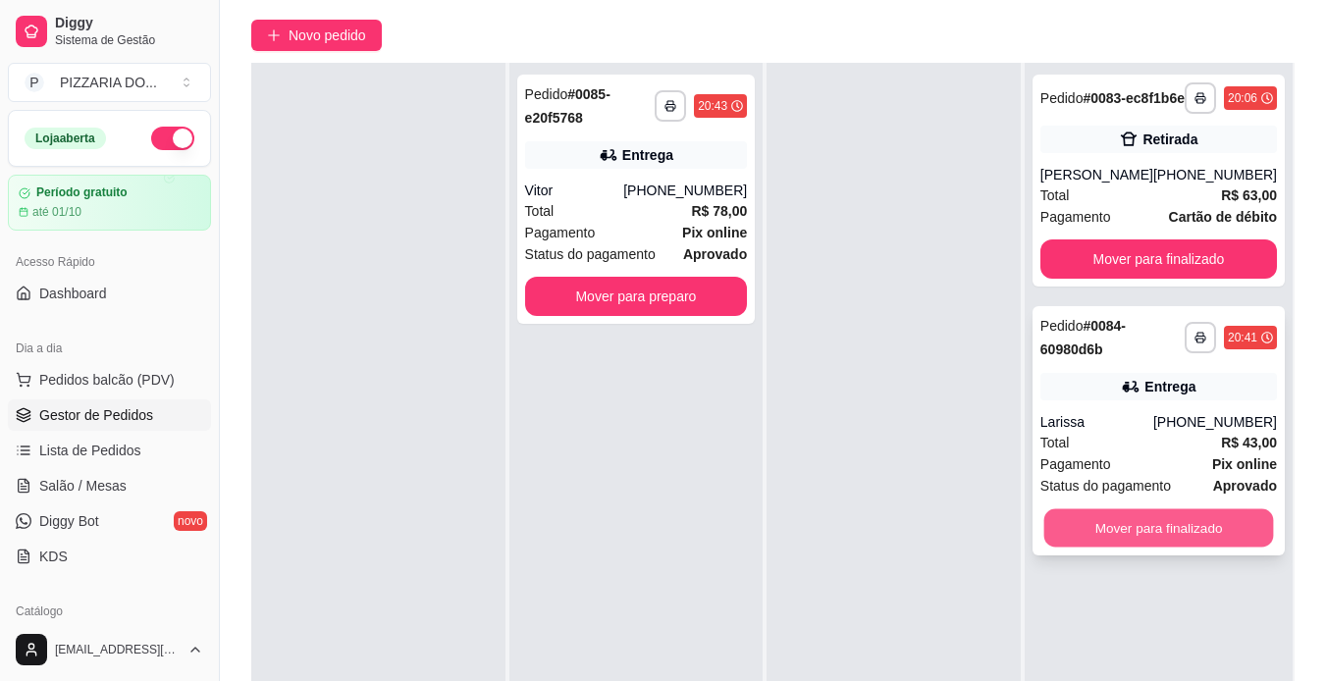
click at [1176, 538] on button "Mover para finalizado" at bounding box center [1158, 528] width 230 height 38
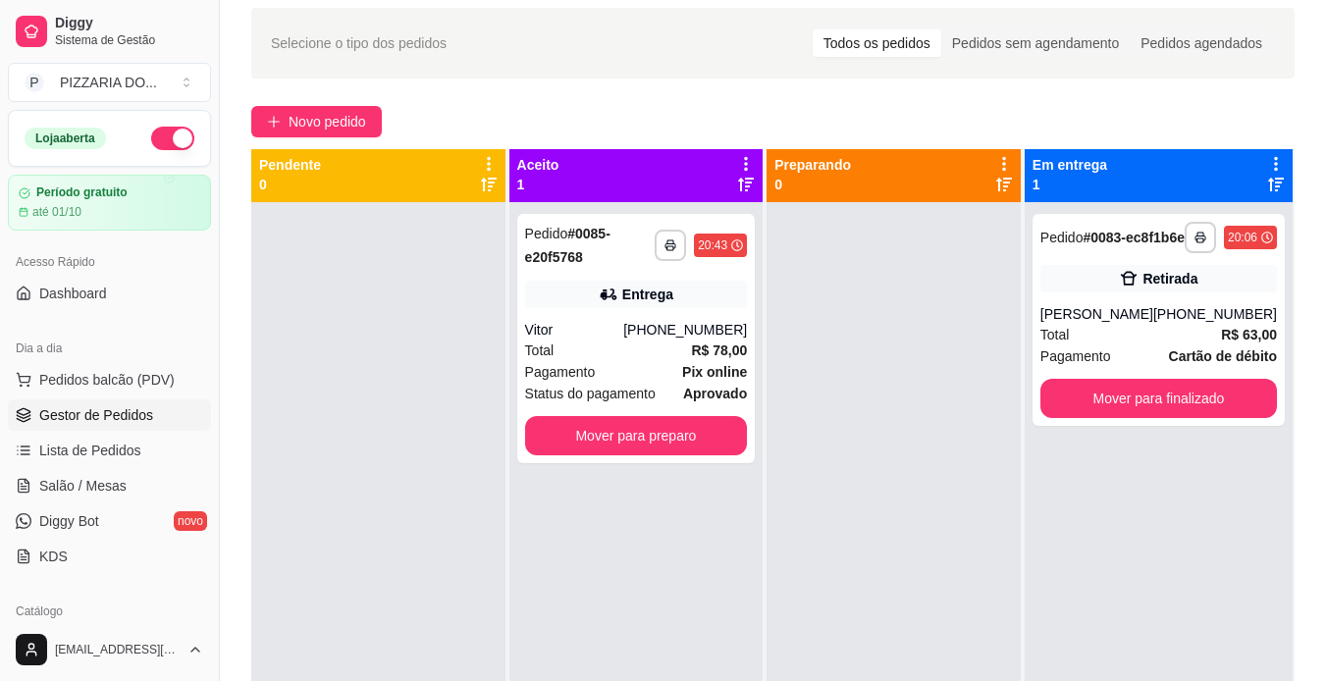
scroll to position [0, 0]
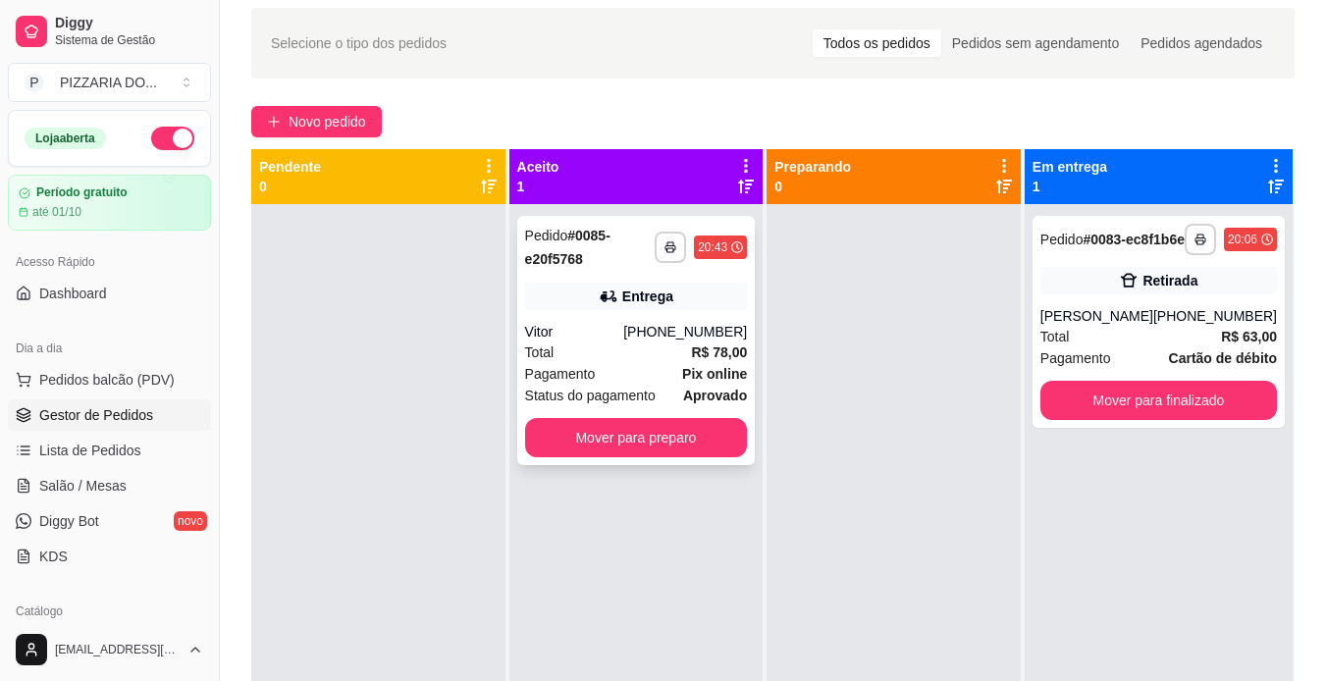
click at [622, 359] on div "Total R$ 78,00" at bounding box center [636, 352] width 223 height 22
click at [638, 447] on button "Mover para preparo" at bounding box center [636, 438] width 216 height 38
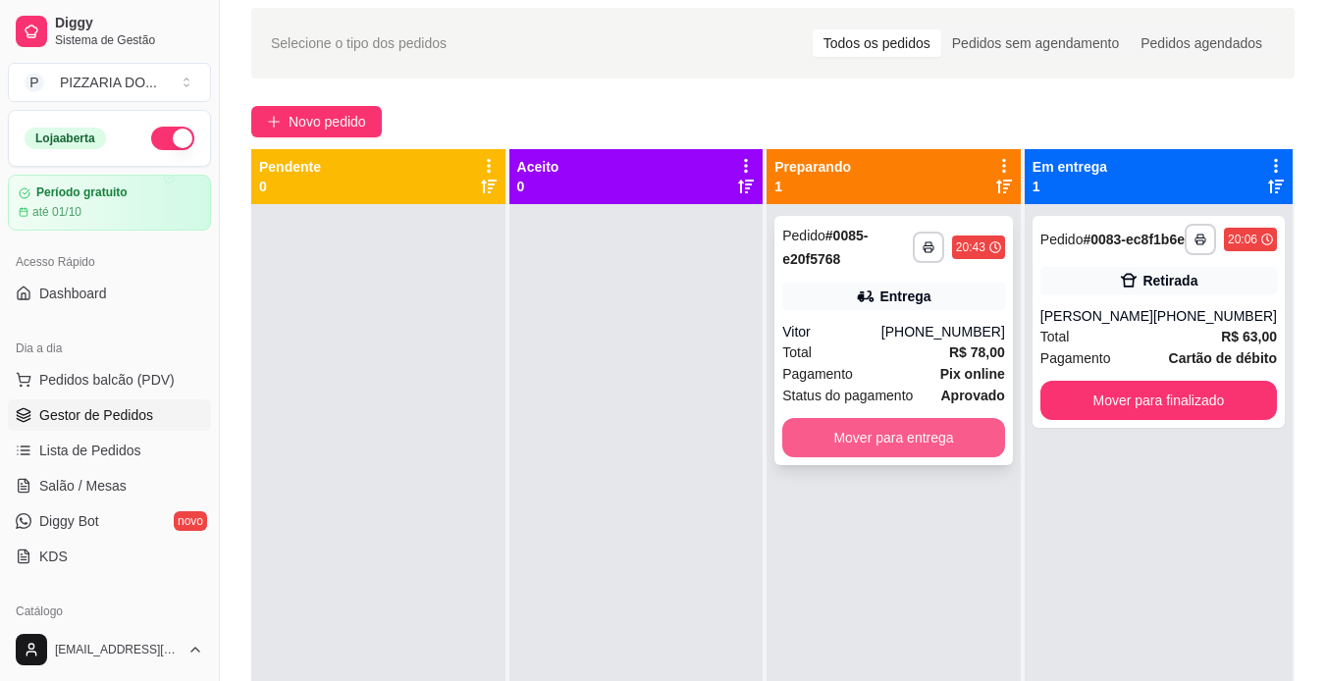
click at [845, 436] on button "Mover para entrega" at bounding box center [893, 437] width 223 height 39
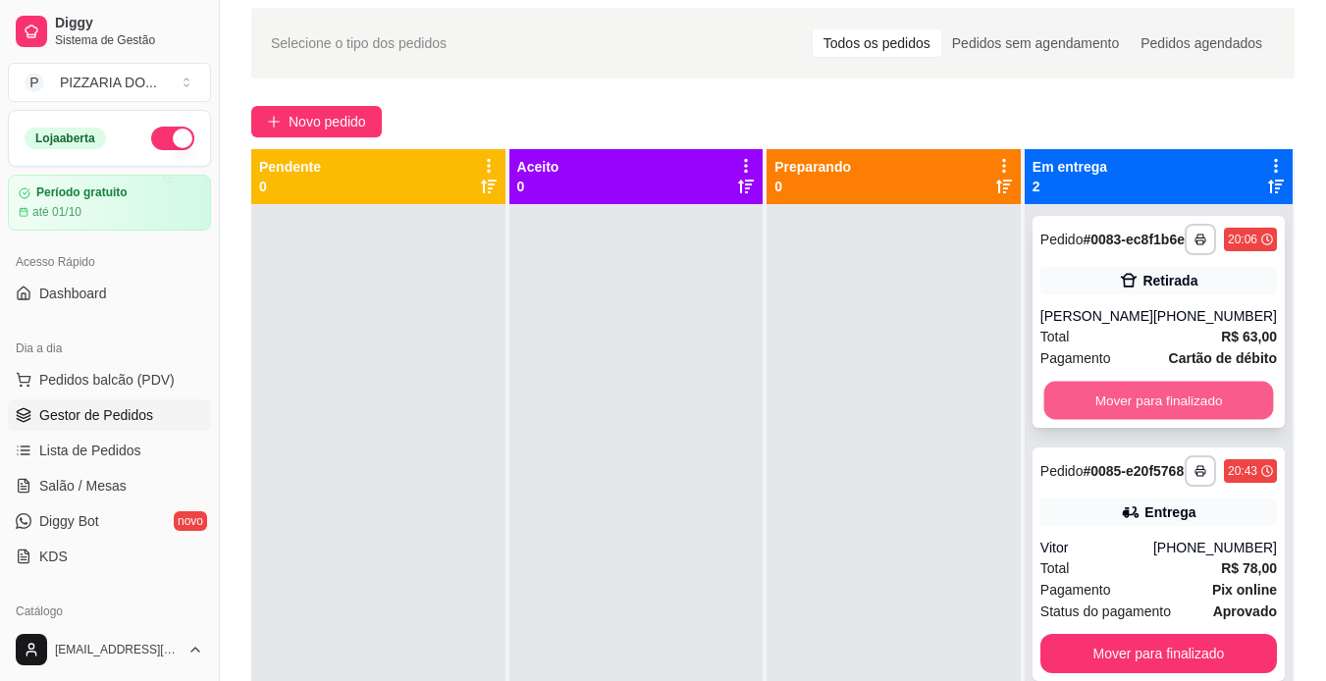
click at [1122, 416] on button "Mover para finalizado" at bounding box center [1158, 401] width 230 height 38
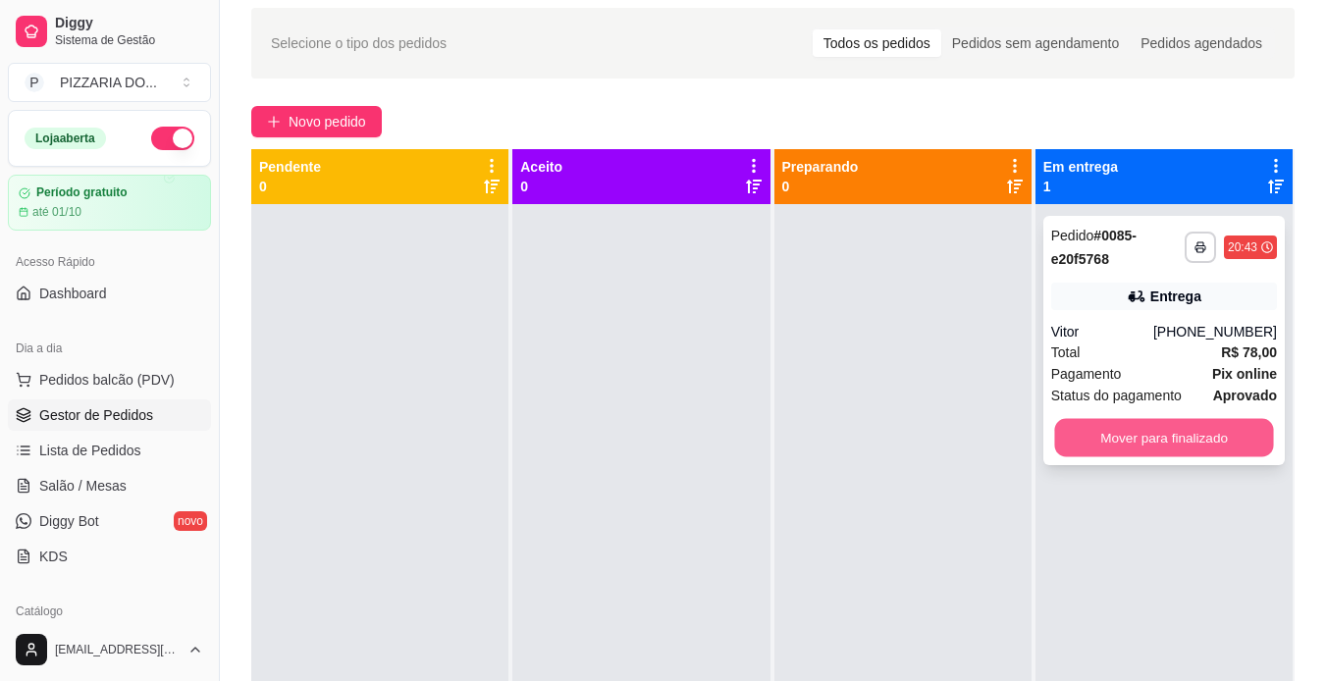
click at [1147, 438] on button "Mover para finalizado" at bounding box center [1163, 438] width 219 height 38
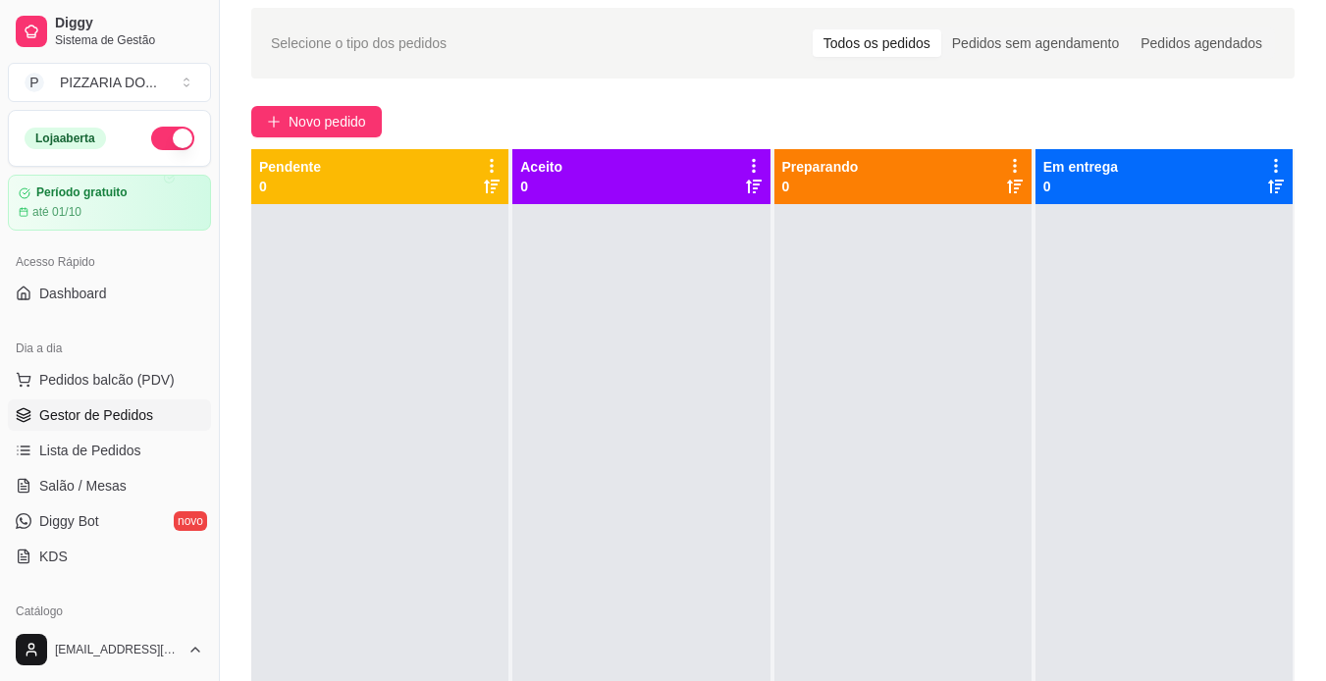
scroll to position [55, 0]
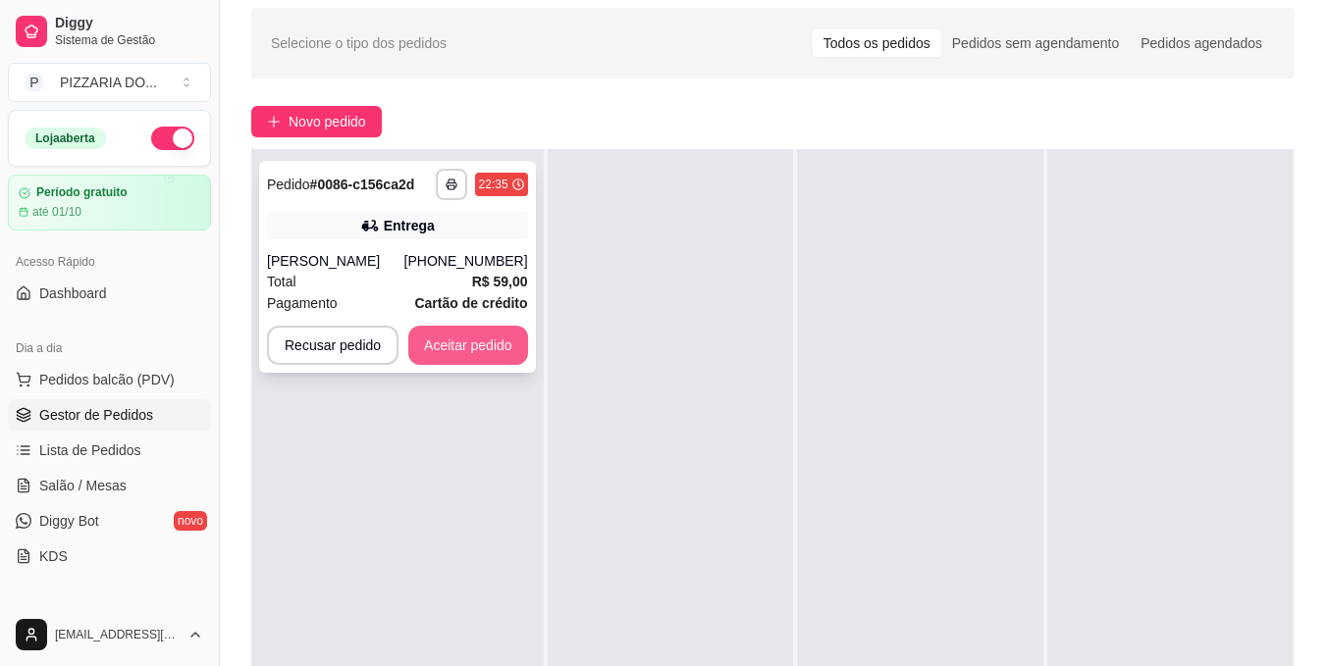
click at [463, 340] on button "Aceitar pedido" at bounding box center [468, 345] width 120 height 39
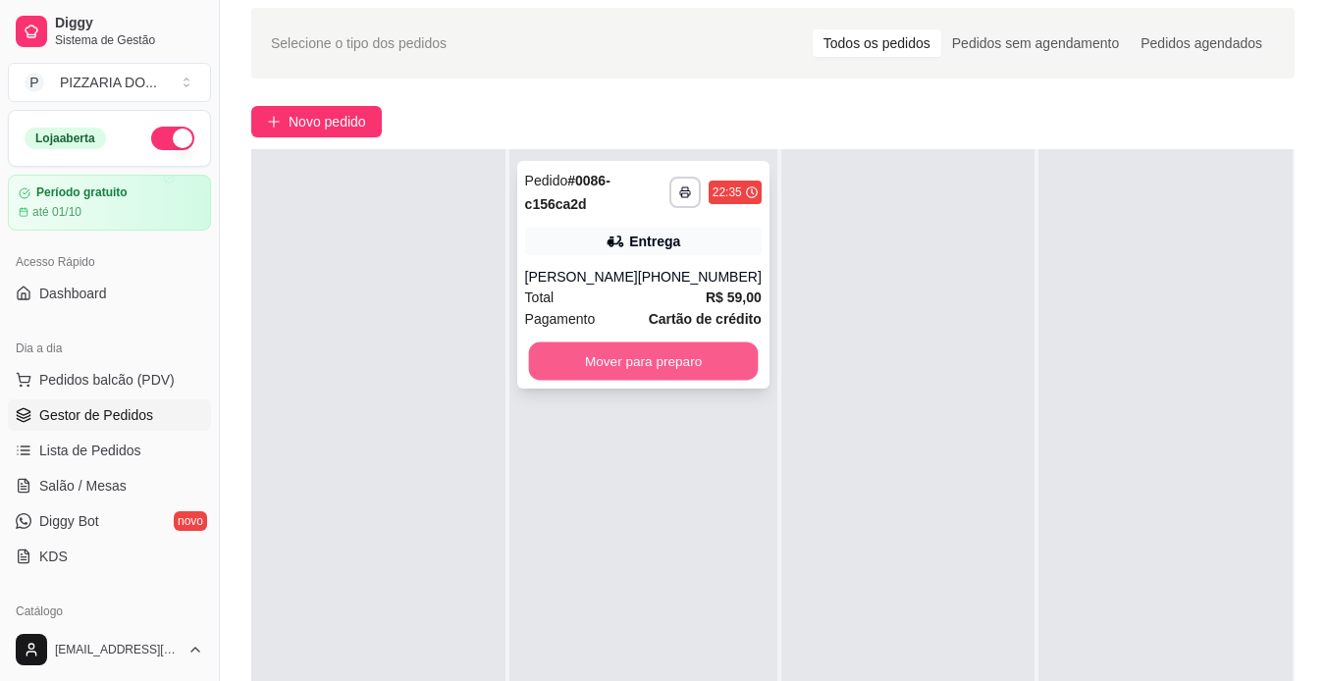
click at [594, 358] on button "Mover para preparo" at bounding box center [643, 361] width 230 height 38
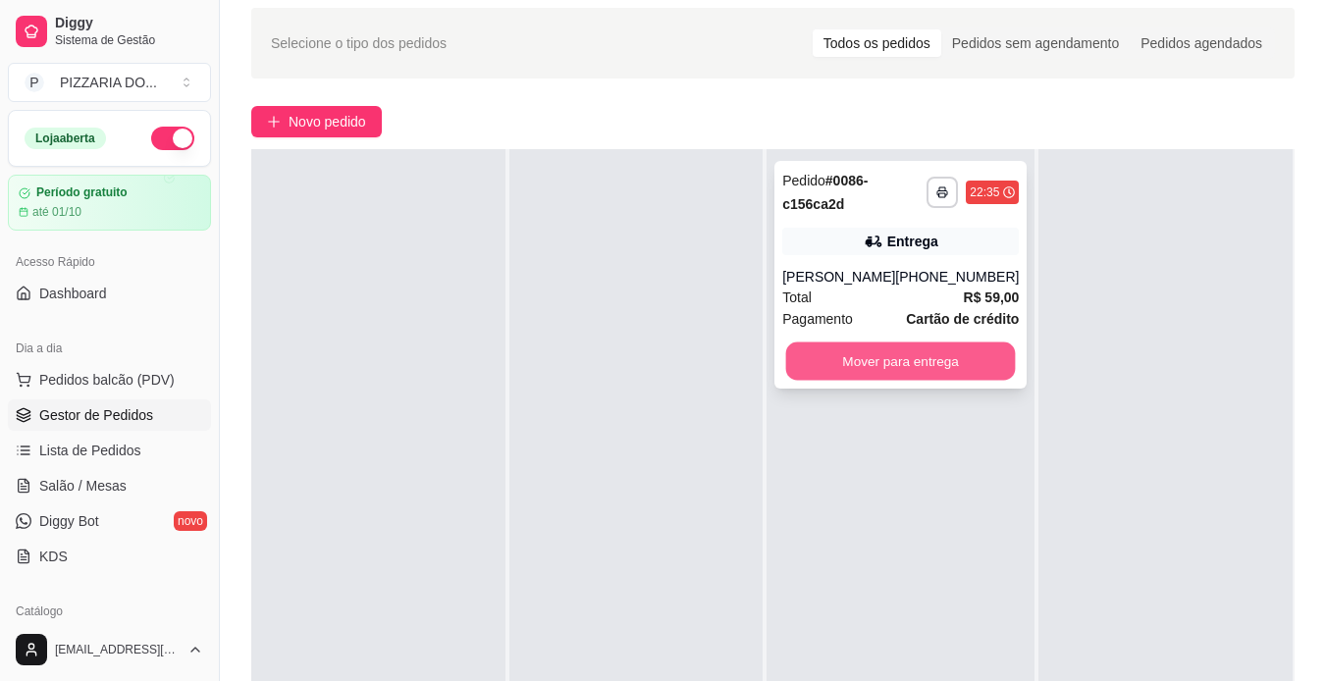
click at [882, 373] on button "Mover para entrega" at bounding box center [901, 361] width 230 height 38
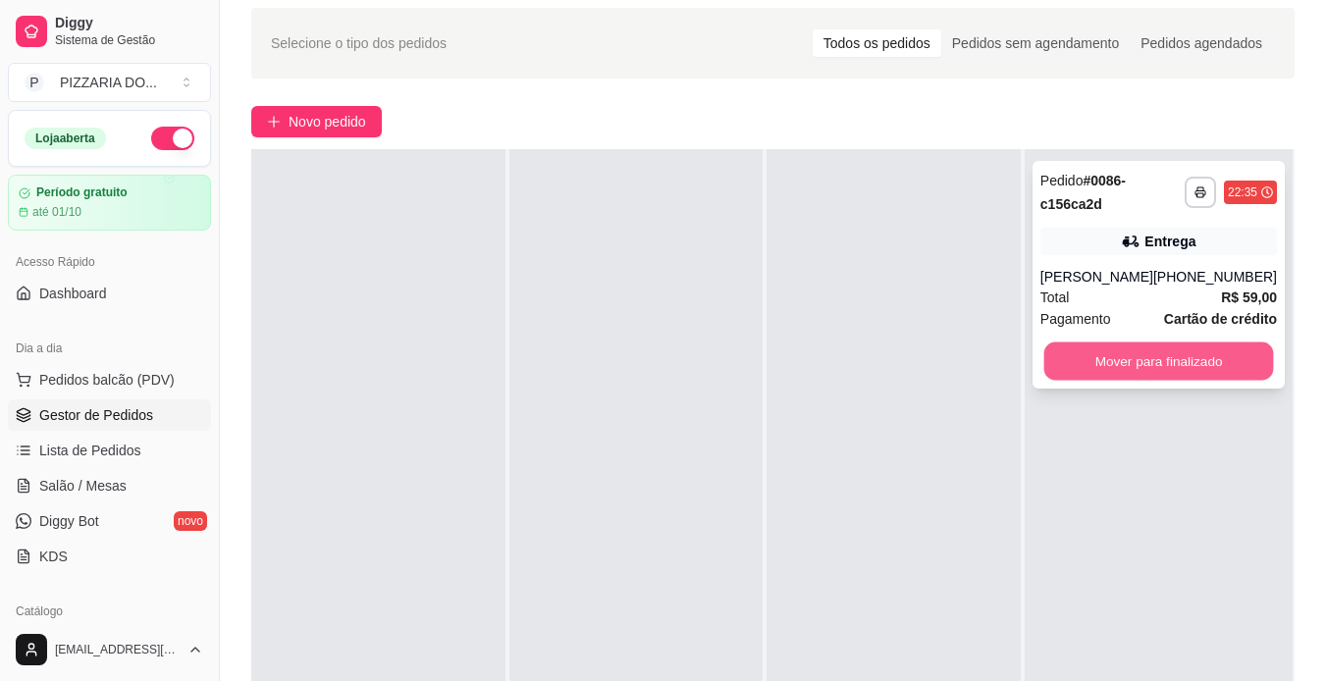
click at [1116, 349] on button "Mover para finalizado" at bounding box center [1158, 361] width 230 height 38
